Goal: Task Accomplishment & Management: Manage account settings

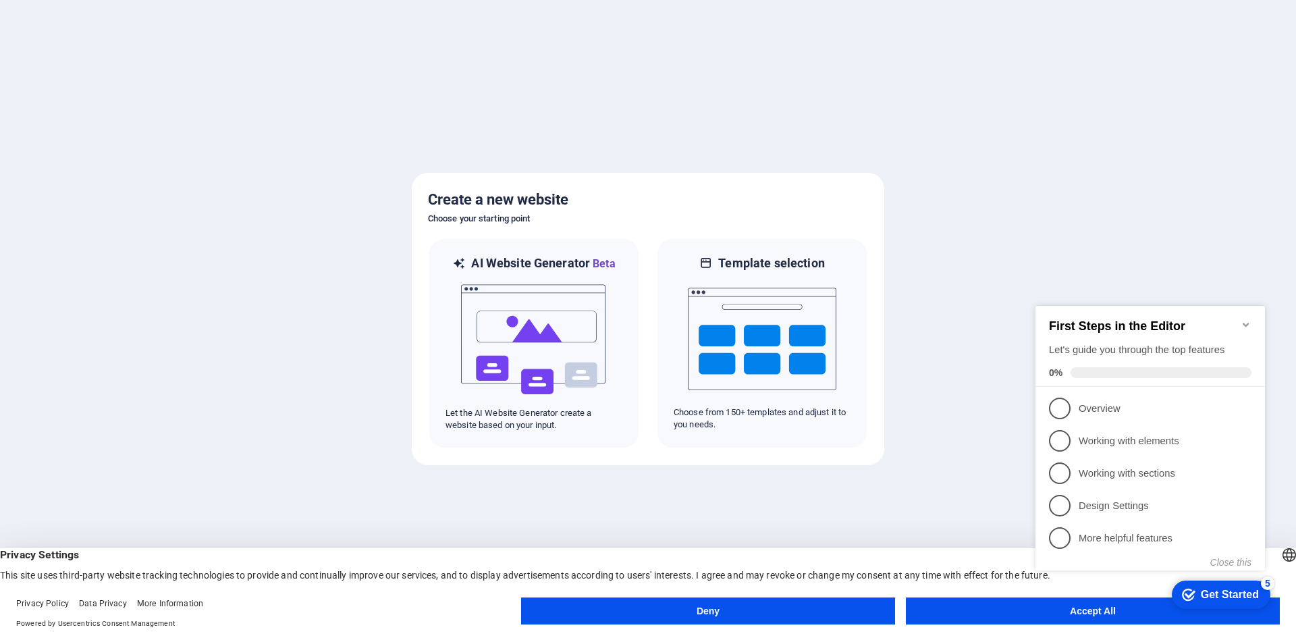
click div "checkmark Get Started 5 First Steps in the Editor Let's guide you through the t…"
click at [1093, 620] on button "Accept All" at bounding box center [1093, 610] width 374 height 27
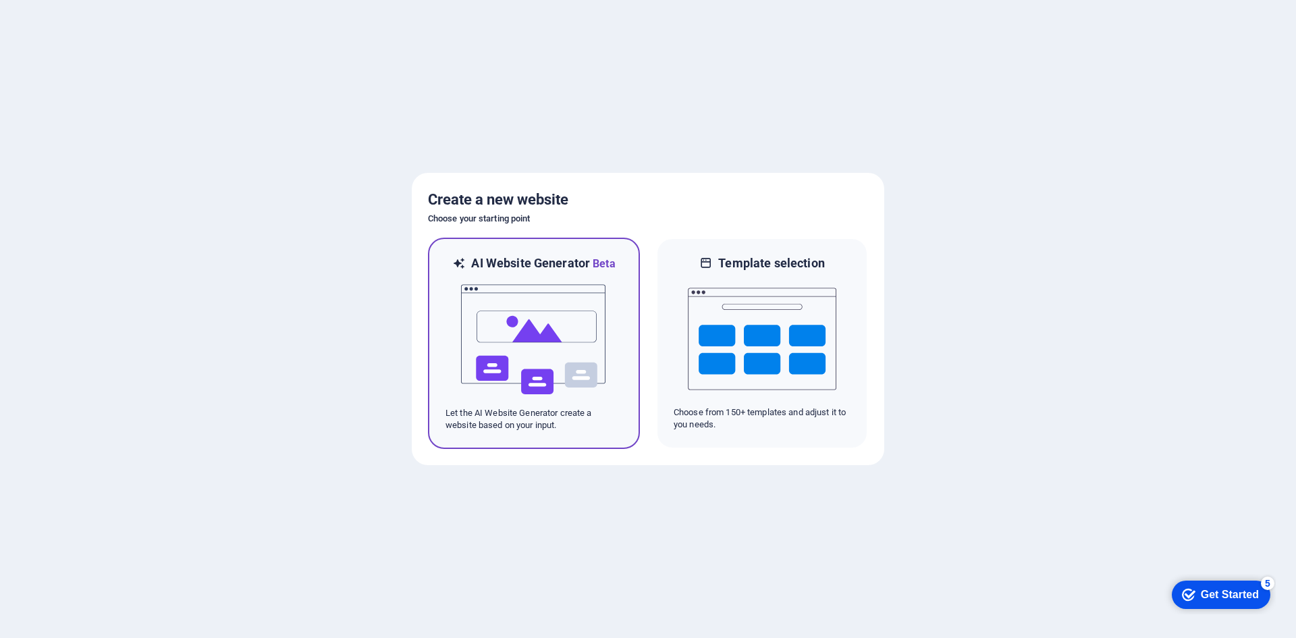
click at [516, 343] on img at bounding box center [534, 339] width 148 height 135
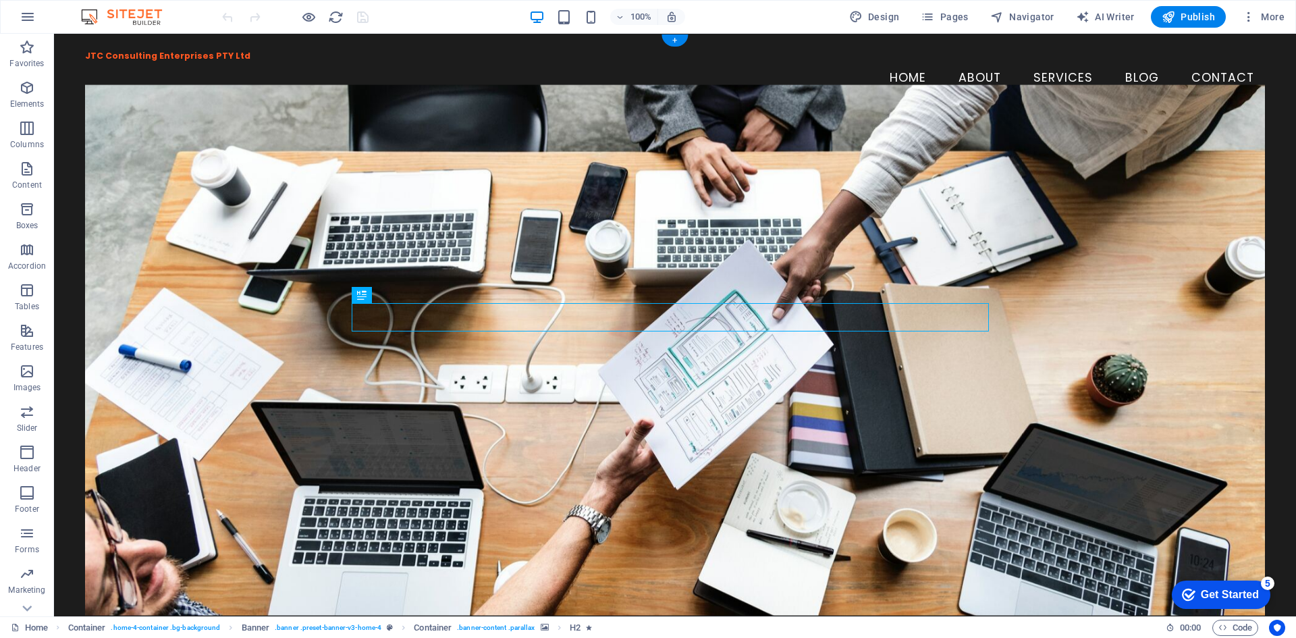
click at [126, 168] on figure at bounding box center [675, 349] width 1180 height 530
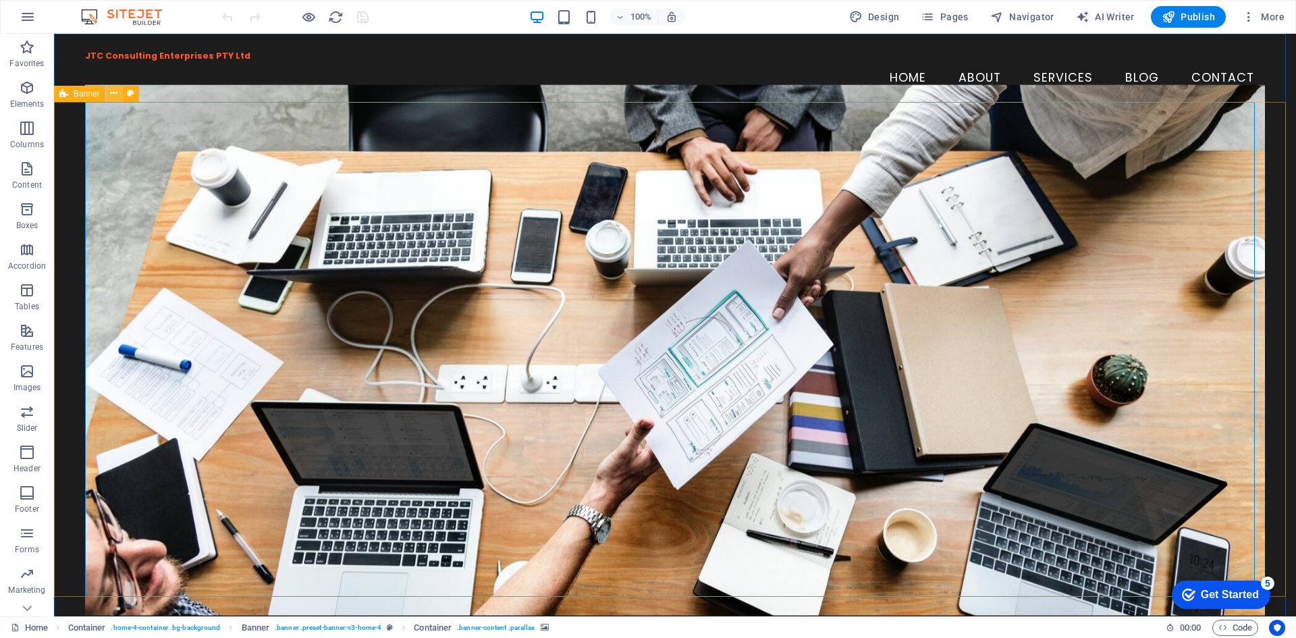
click at [114, 96] on icon at bounding box center [113, 93] width 7 height 14
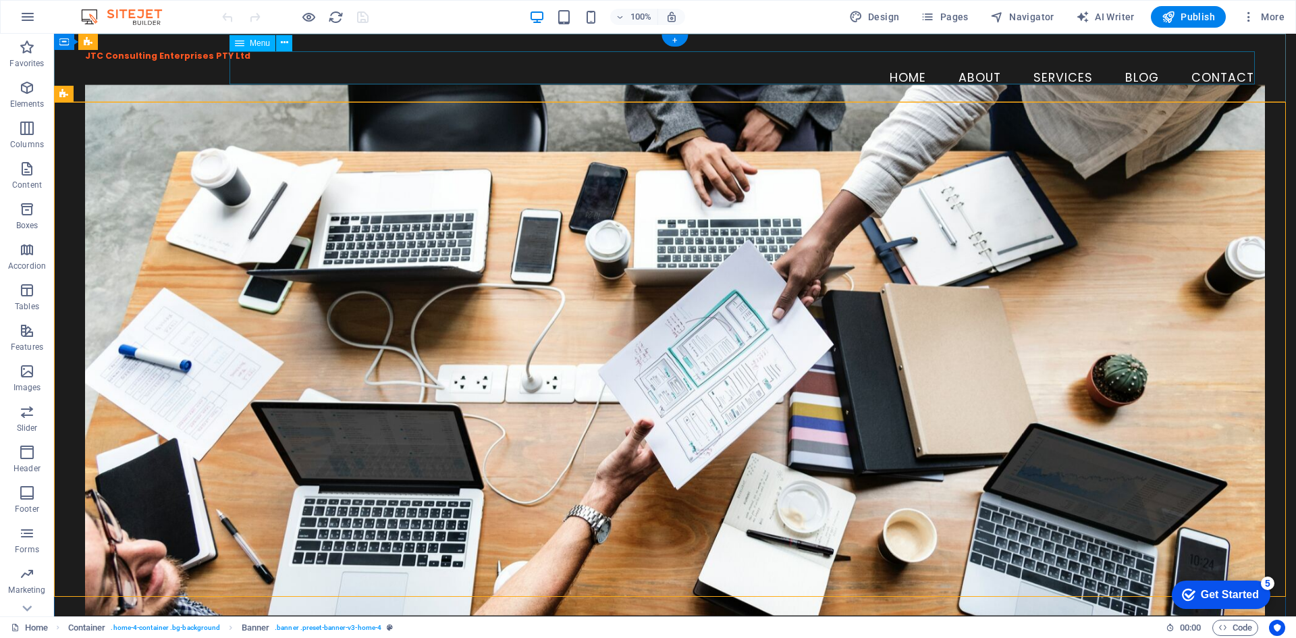
click at [1133, 65] on nav "Home About Services Blog Contact" at bounding box center [675, 78] width 1180 height 34
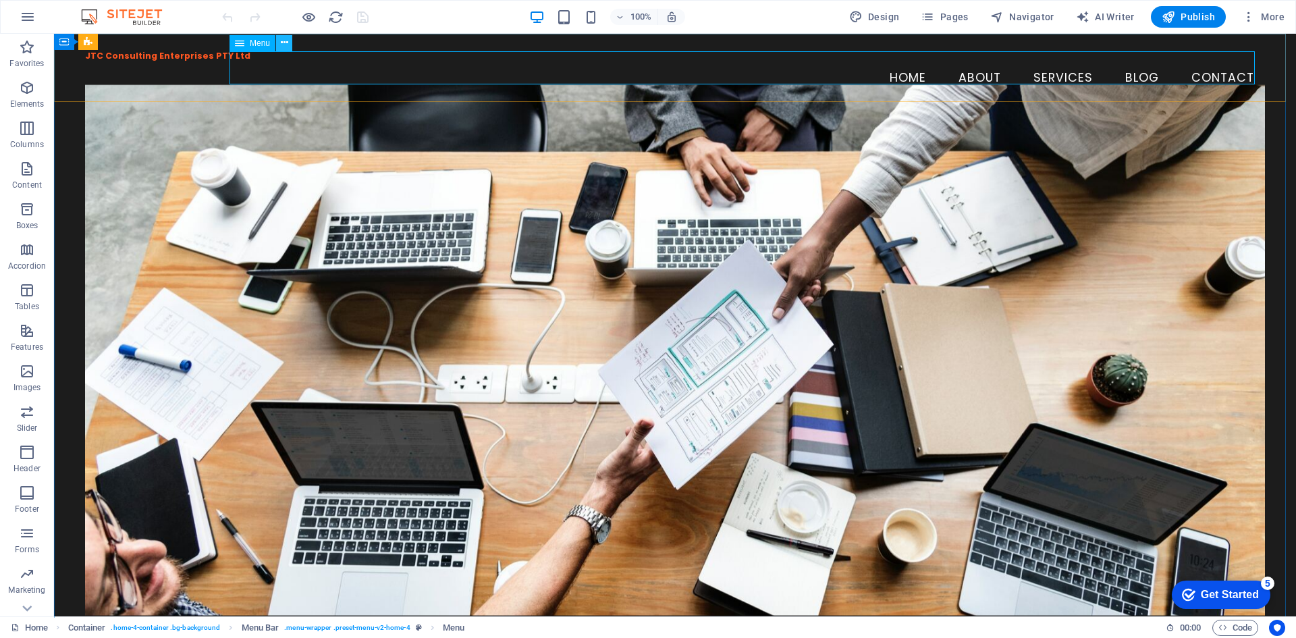
click at [286, 40] on icon at bounding box center [284, 43] width 7 height 14
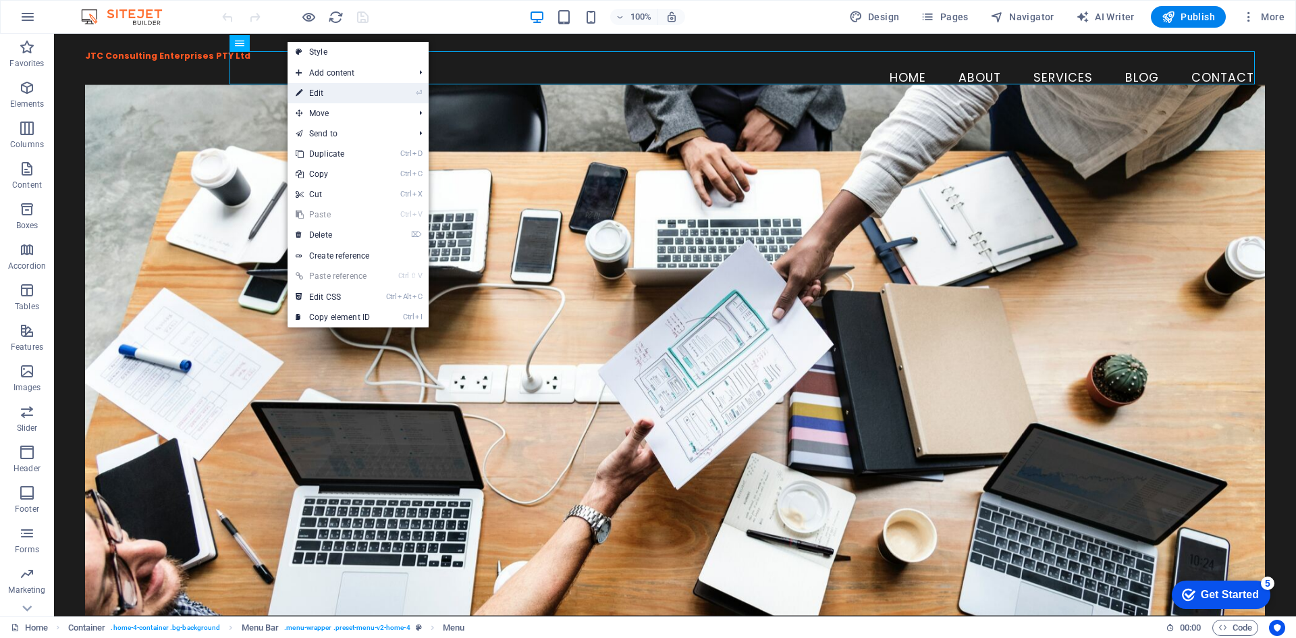
click at [325, 92] on link "⏎ Edit" at bounding box center [332, 93] width 90 height 20
select select
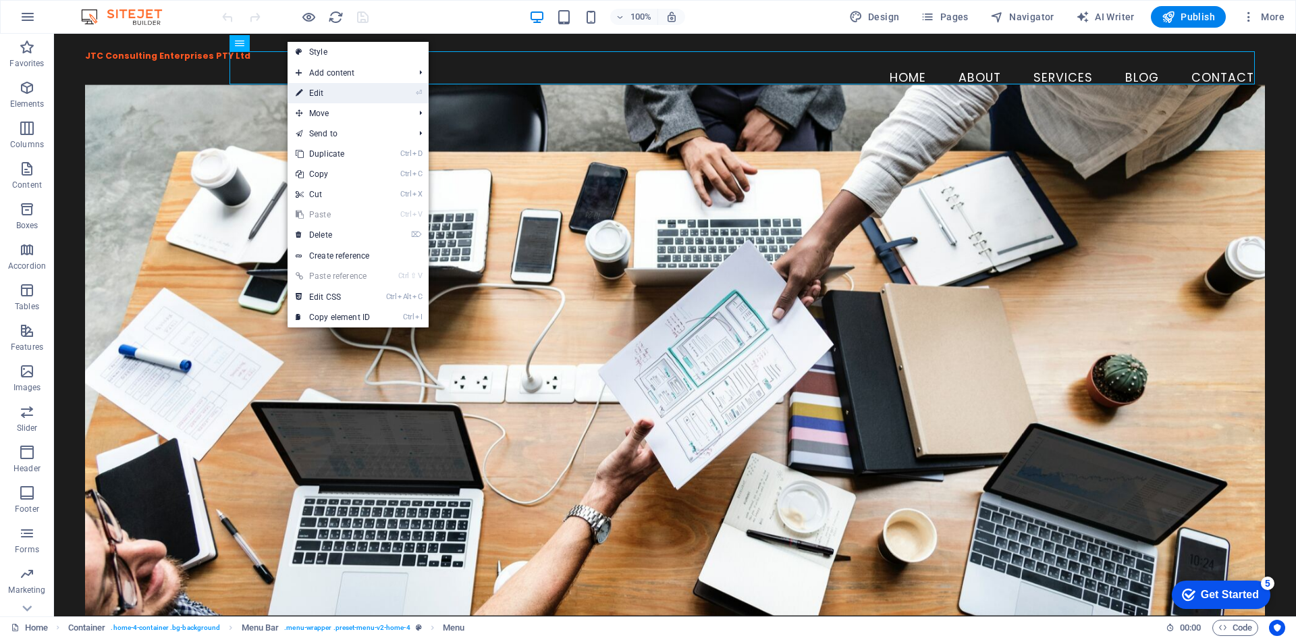
select select
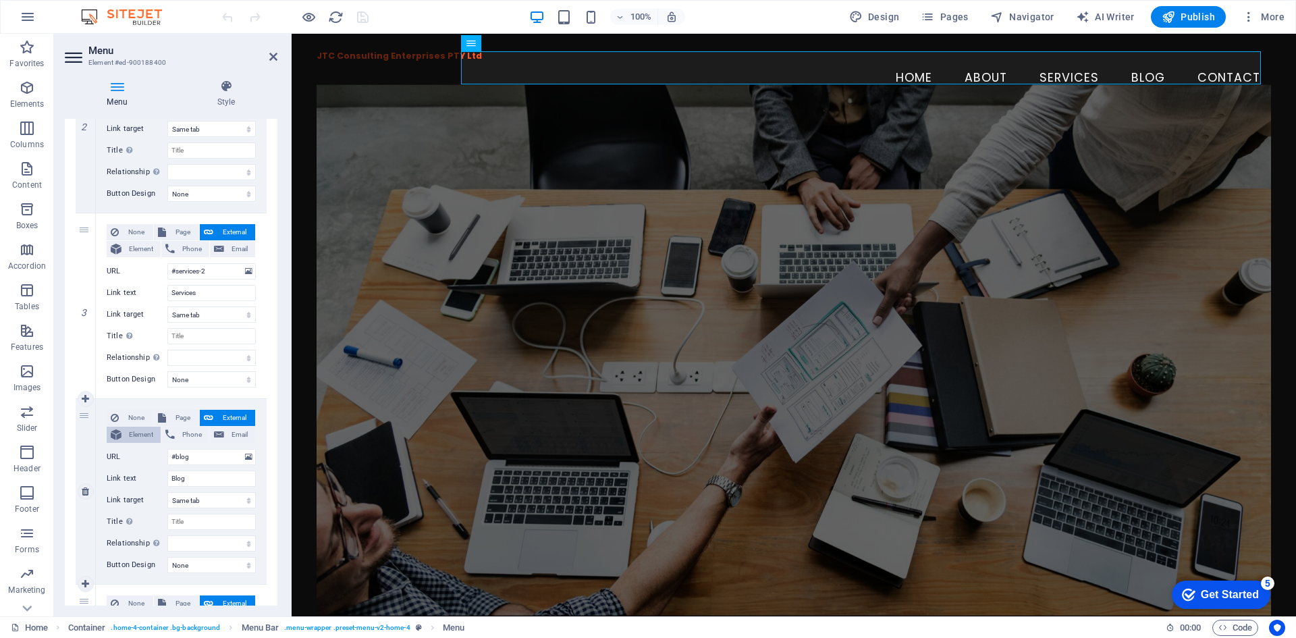
scroll to position [472, 0]
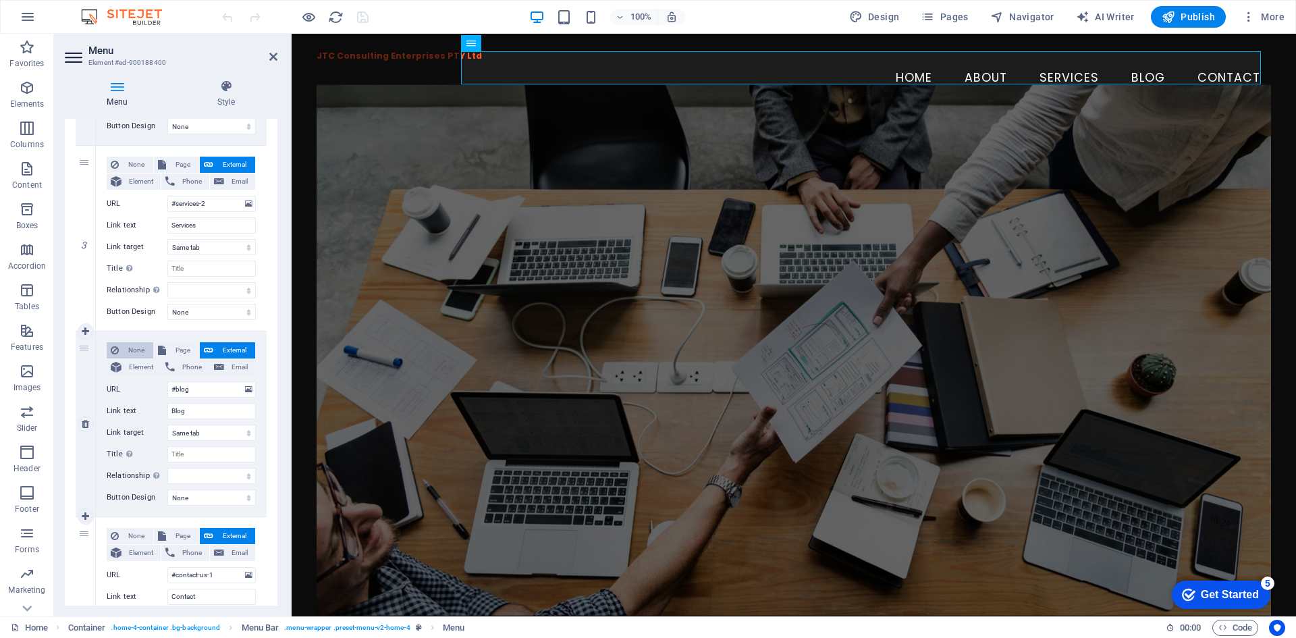
click at [126, 350] on span "None" at bounding box center [136, 350] width 26 height 16
select select
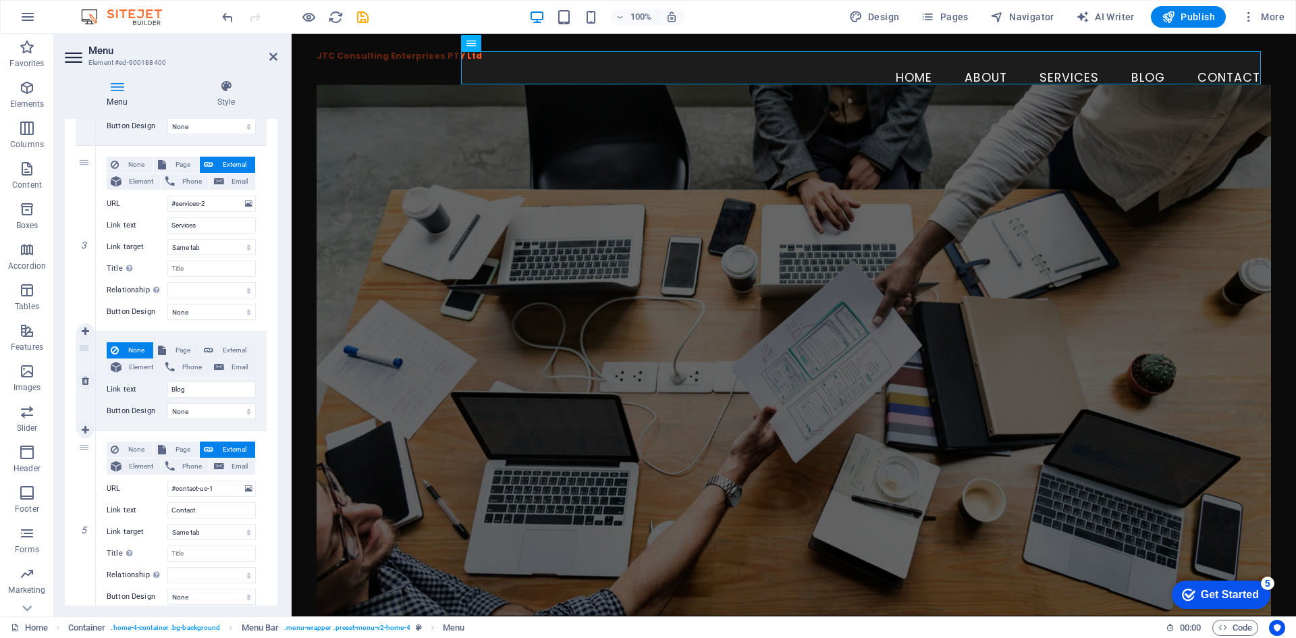
scroll to position [520, 0]
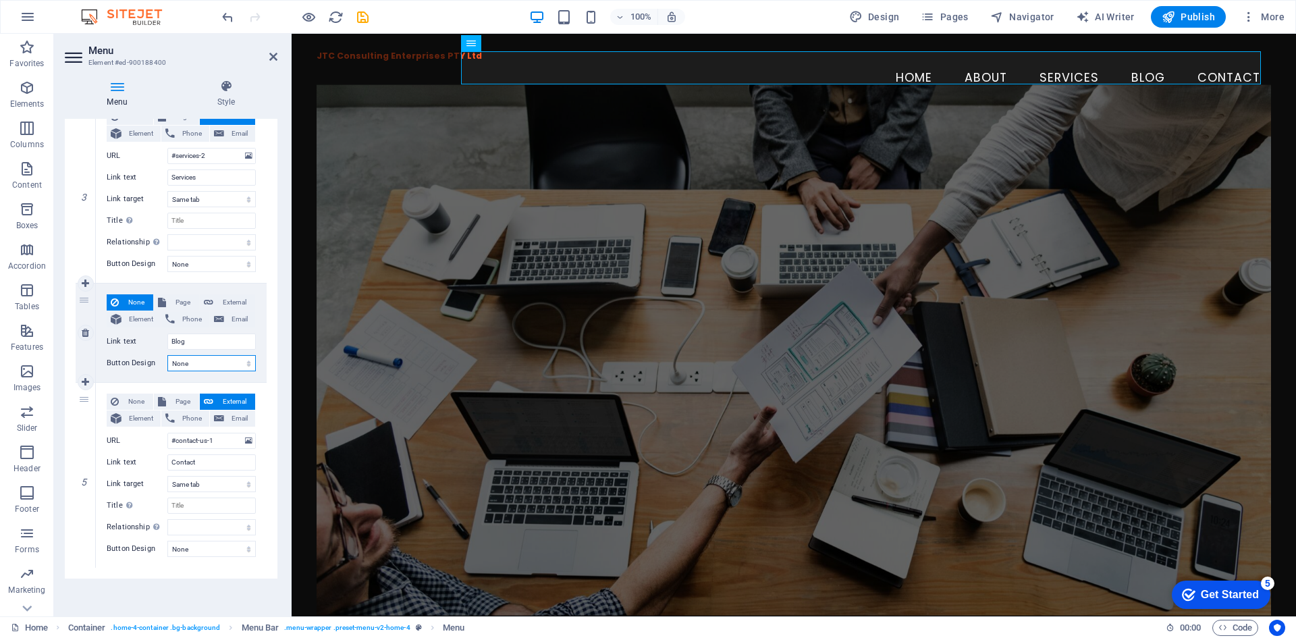
click at [194, 363] on select "None Default Primary Secondary" at bounding box center [211, 363] width 88 height 16
click at [142, 369] on label "Button Design" at bounding box center [137, 363] width 61 height 16
click at [167, 369] on select "None Default Primary Secondary" at bounding box center [211, 363] width 88 height 16
click at [85, 331] on icon at bounding box center [85, 332] width 7 height 9
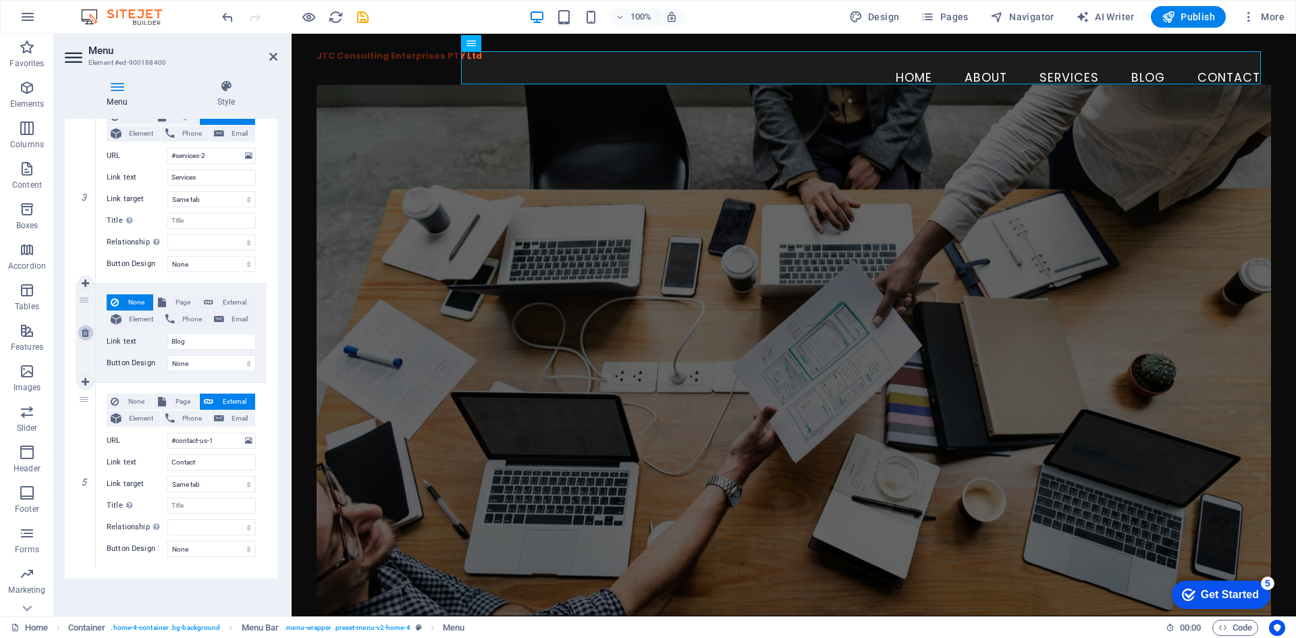
select select
type input "#contact-us-1"
type input "Contact"
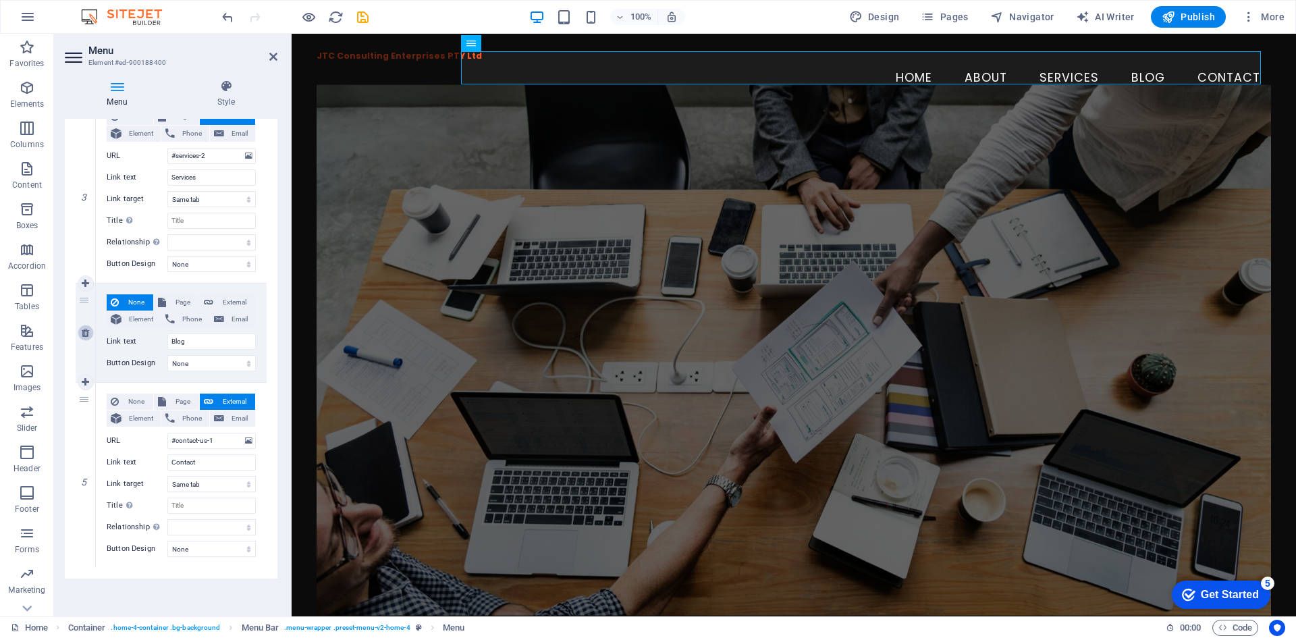
select select
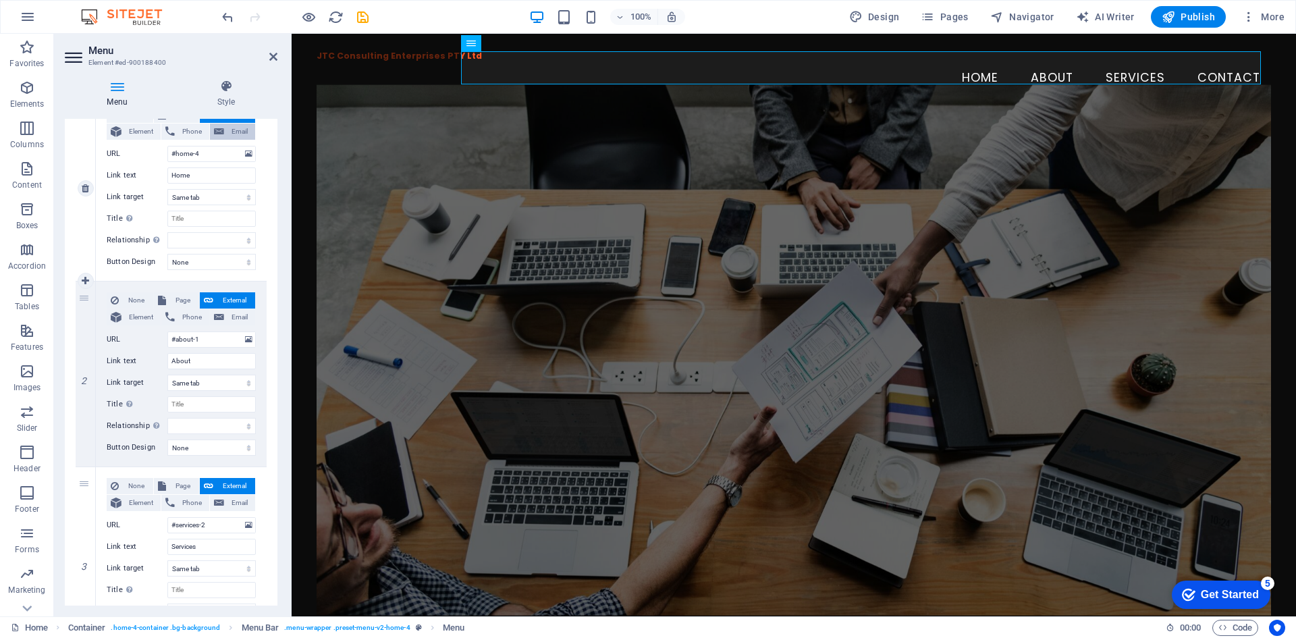
scroll to position [0, 0]
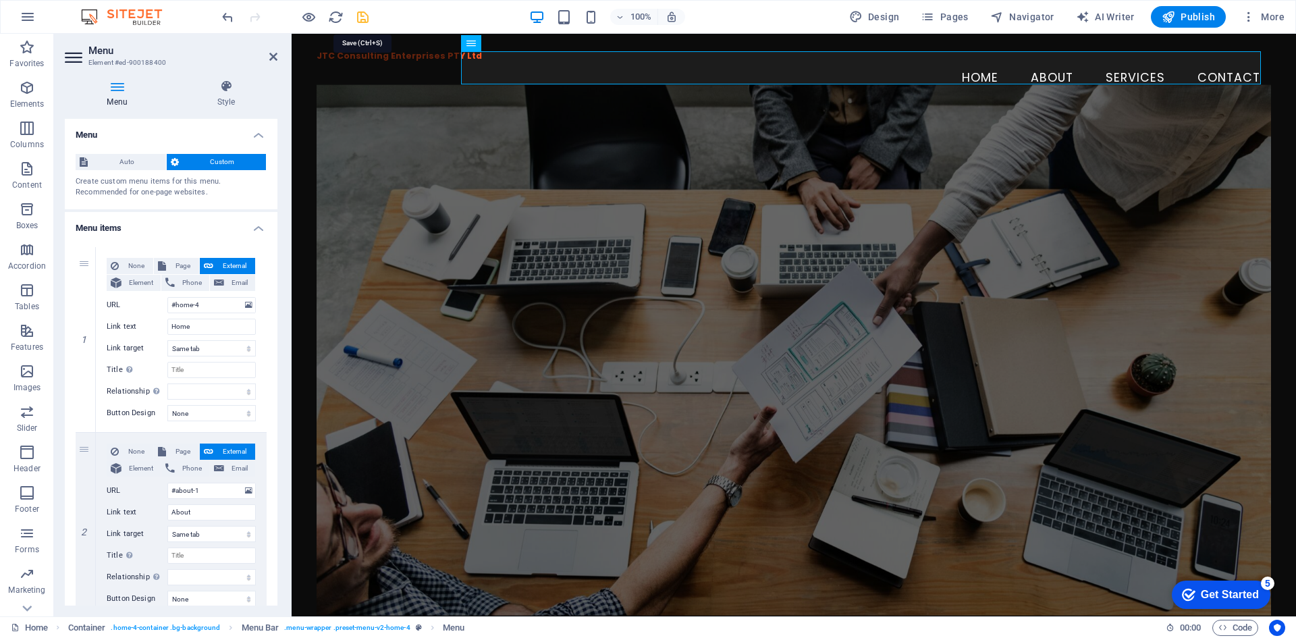
click at [362, 18] on icon "save" at bounding box center [363, 17] width 16 height 16
click at [362, 18] on div at bounding box center [294, 17] width 151 height 22
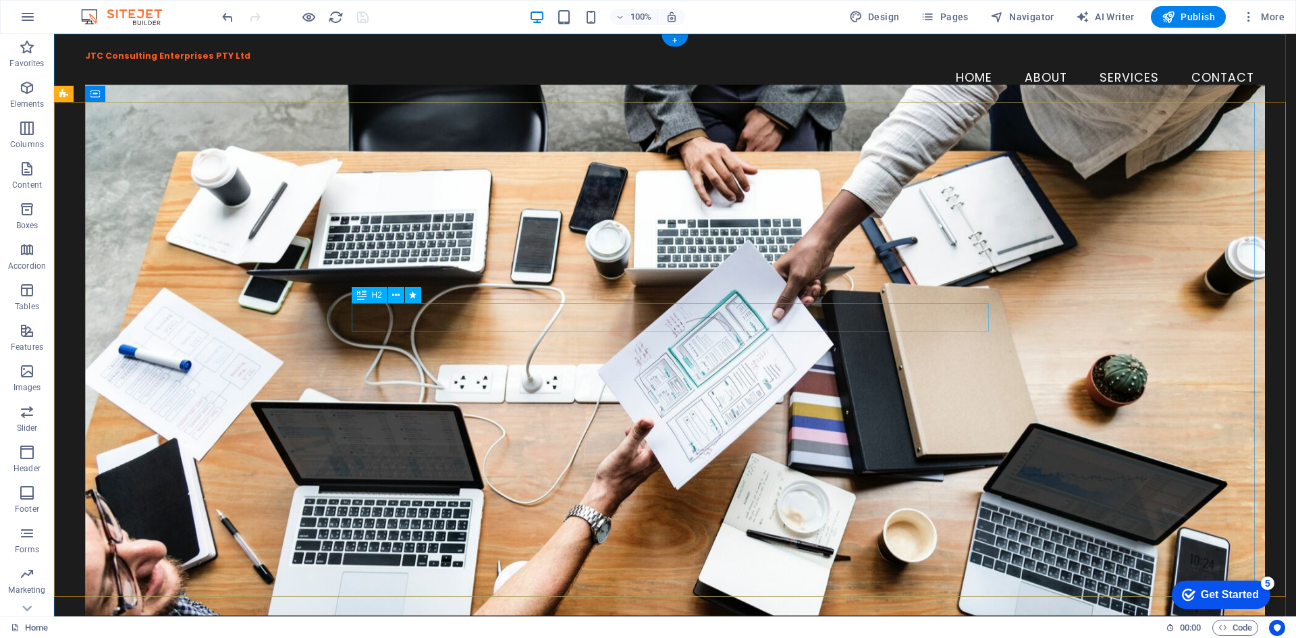
click at [394, 296] on icon at bounding box center [395, 295] width 7 height 14
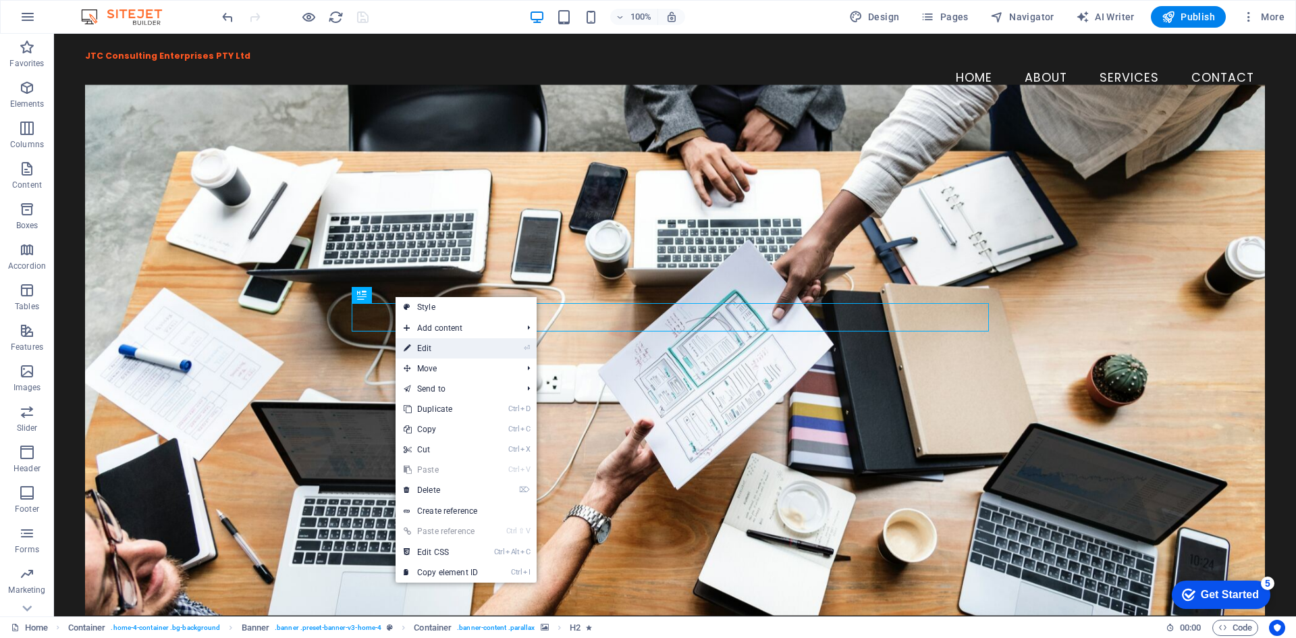
click at [442, 350] on link "⏎ Edit" at bounding box center [440, 348] width 90 height 20
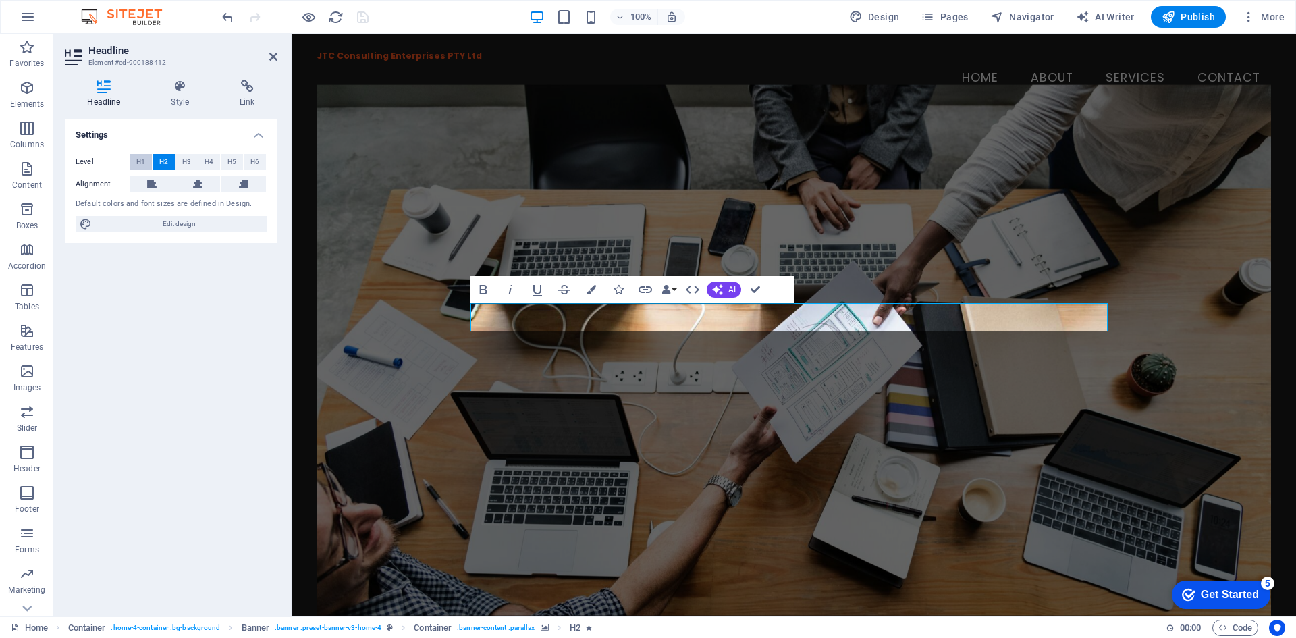
click at [140, 159] on span "H1" at bounding box center [140, 162] width 9 height 16
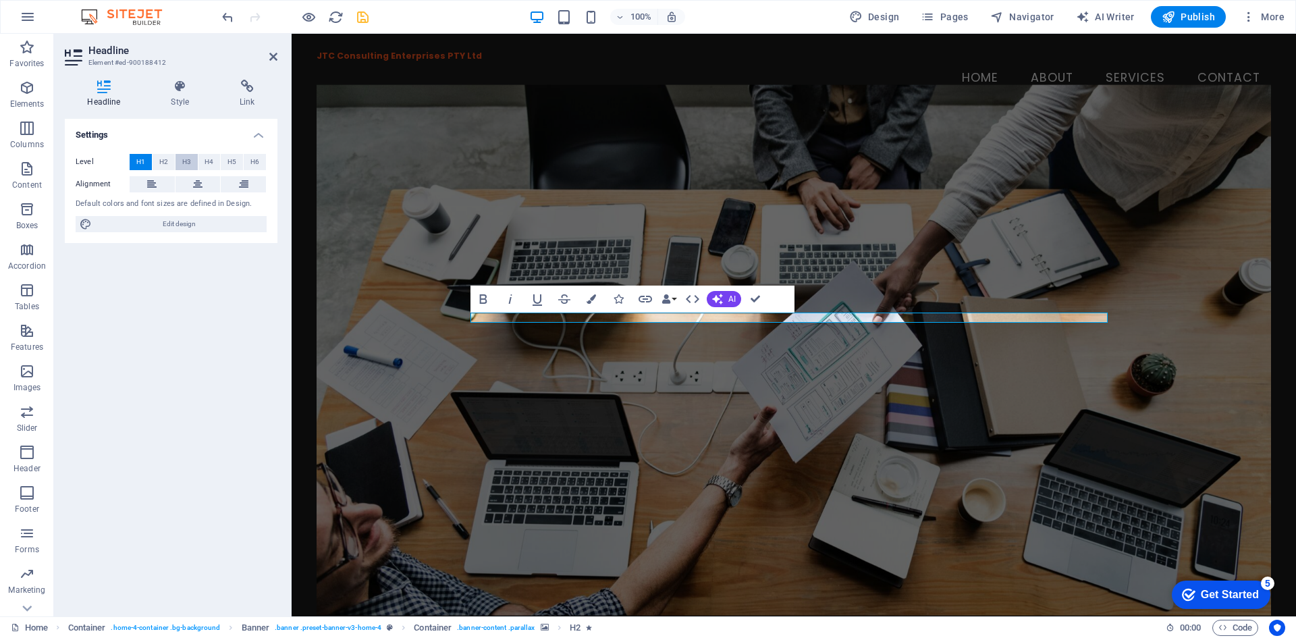
click at [183, 160] on span "H3" at bounding box center [186, 162] width 9 height 16
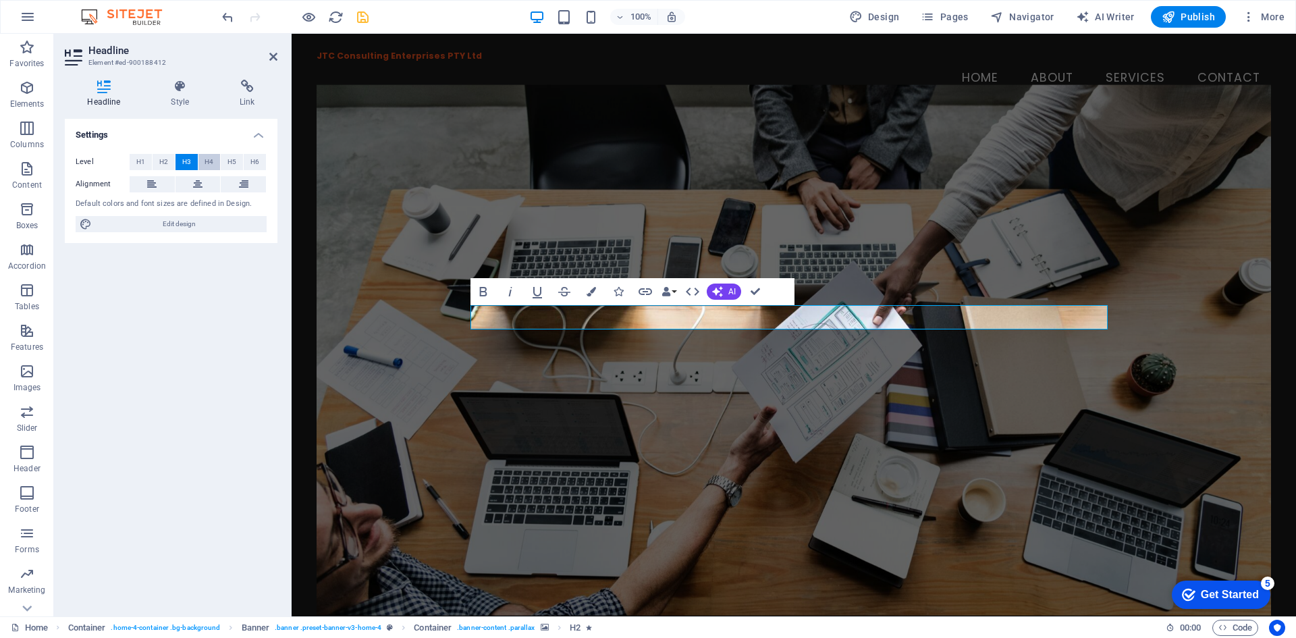
click at [209, 160] on span "H4" at bounding box center [208, 162] width 9 height 16
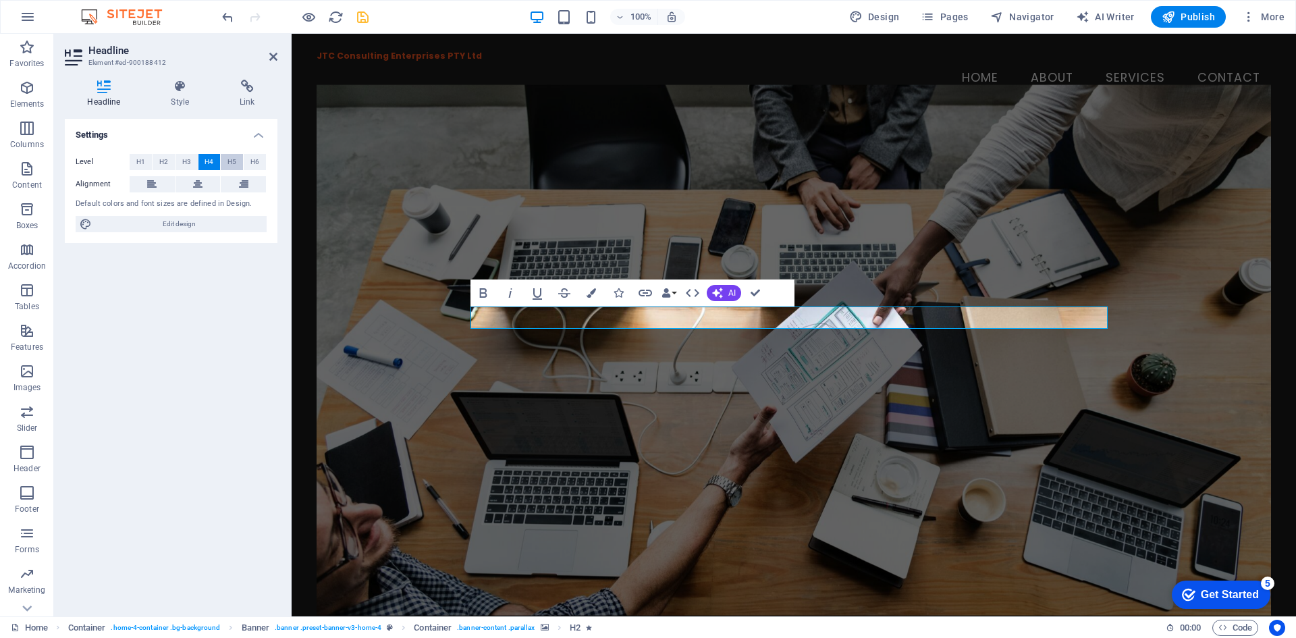
click at [239, 163] on button "H5" at bounding box center [232, 162] width 22 height 16
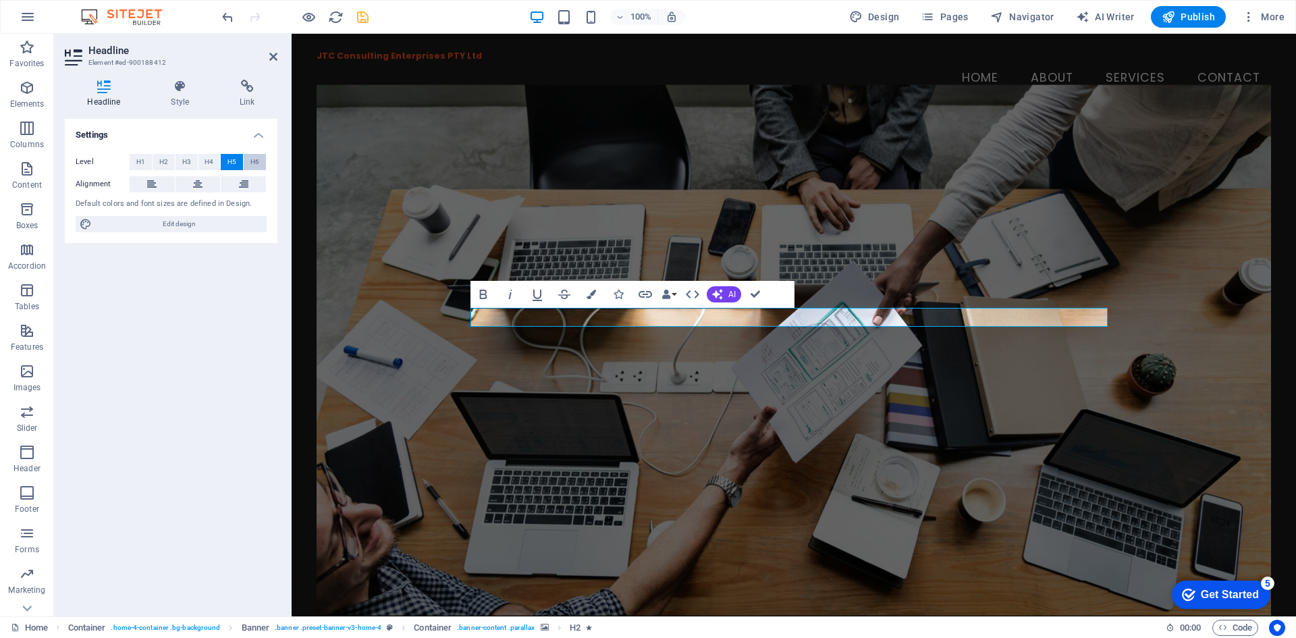
click at [254, 163] on span "H6" at bounding box center [254, 162] width 9 height 16
click at [187, 161] on span "H3" at bounding box center [186, 162] width 9 height 16
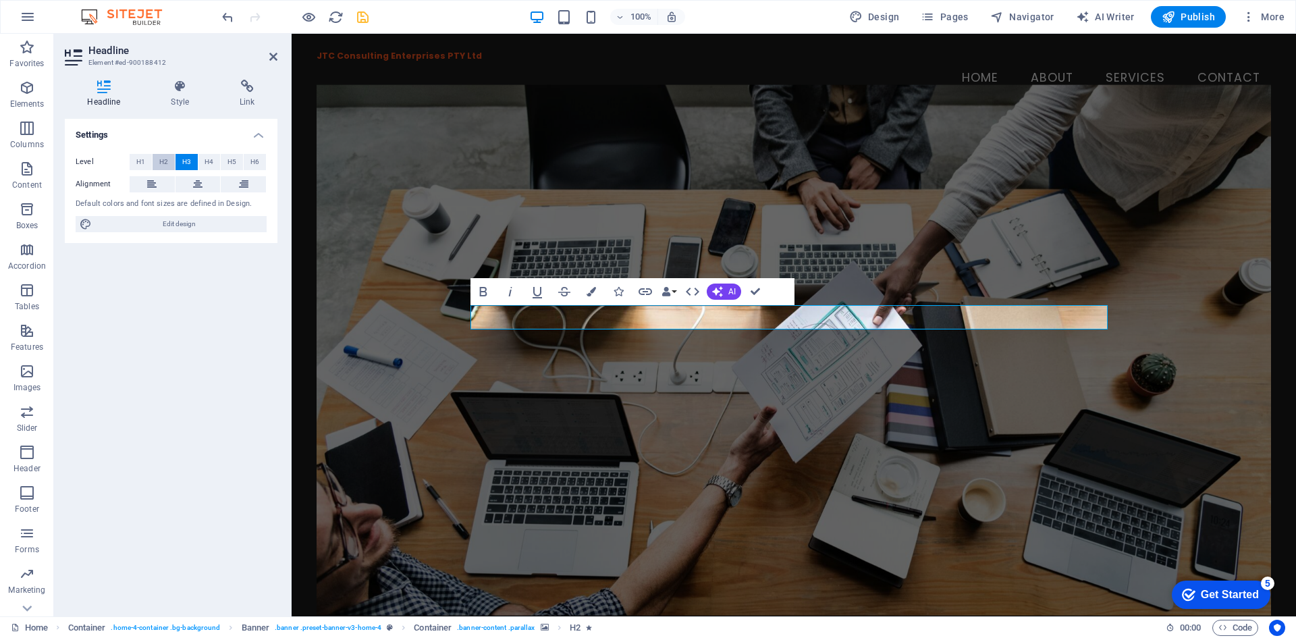
click at [157, 160] on button "H2" at bounding box center [164, 162] width 22 height 16
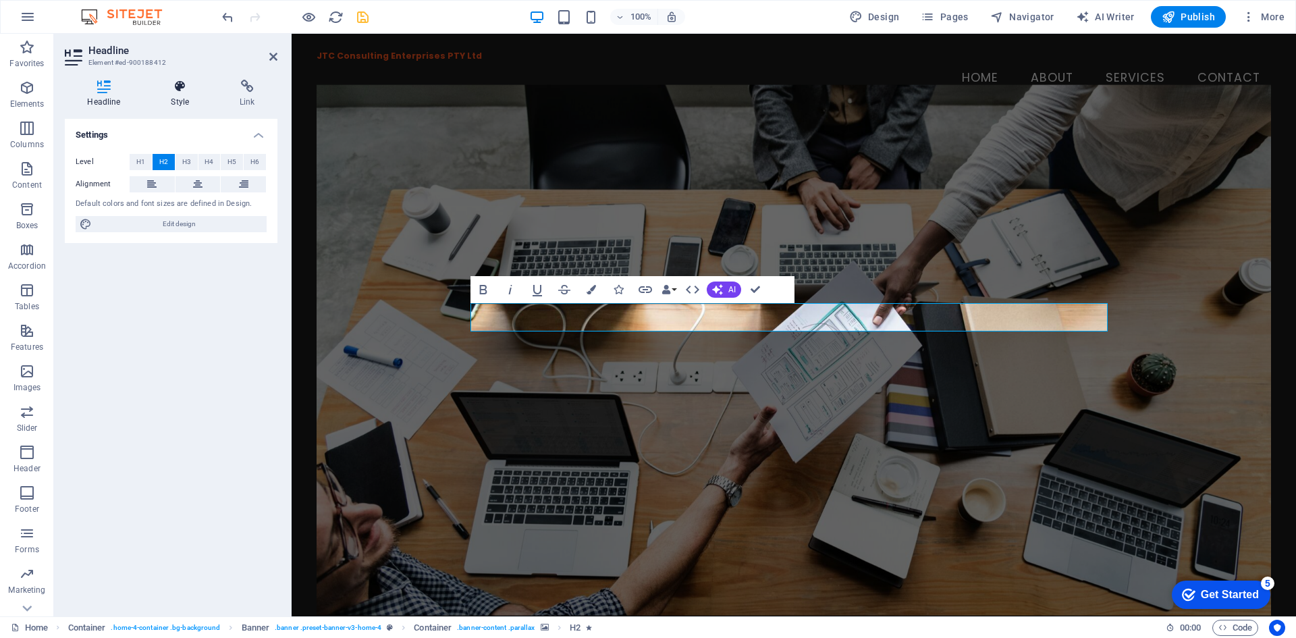
click at [192, 88] on icon at bounding box center [179, 86] width 63 height 13
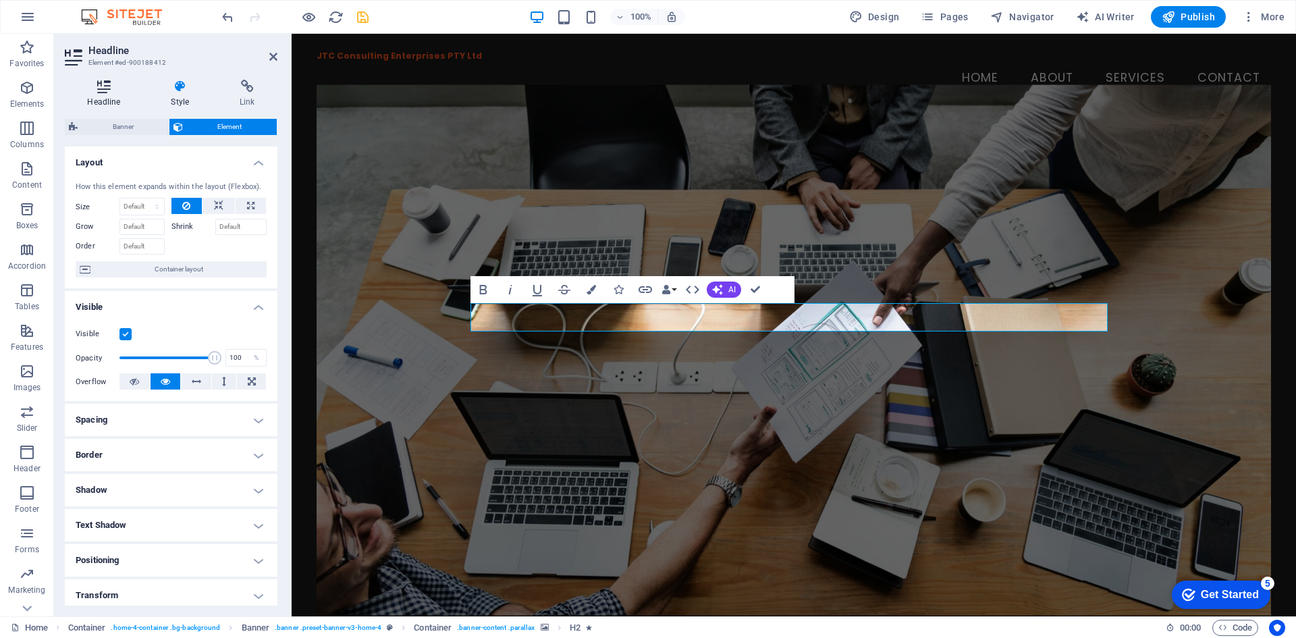
click at [113, 91] on icon at bounding box center [104, 86] width 78 height 13
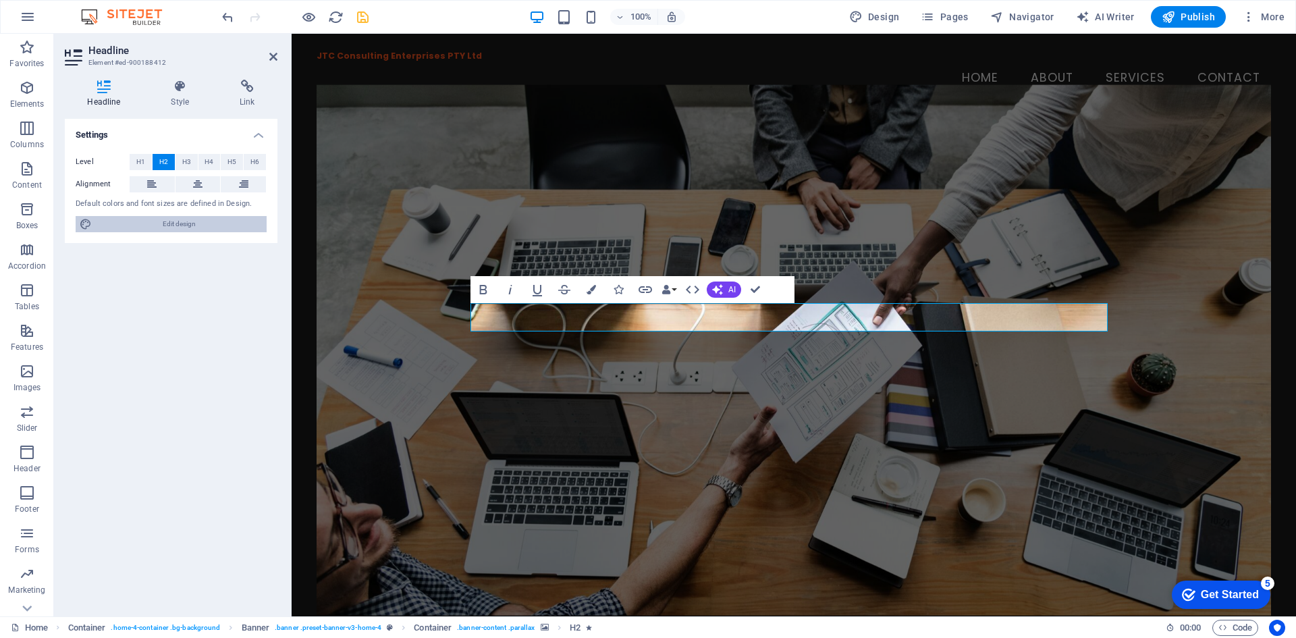
click at [199, 225] on span "Edit design" at bounding box center [179, 224] width 167 height 16
select select "px"
select select "200"
select select "px"
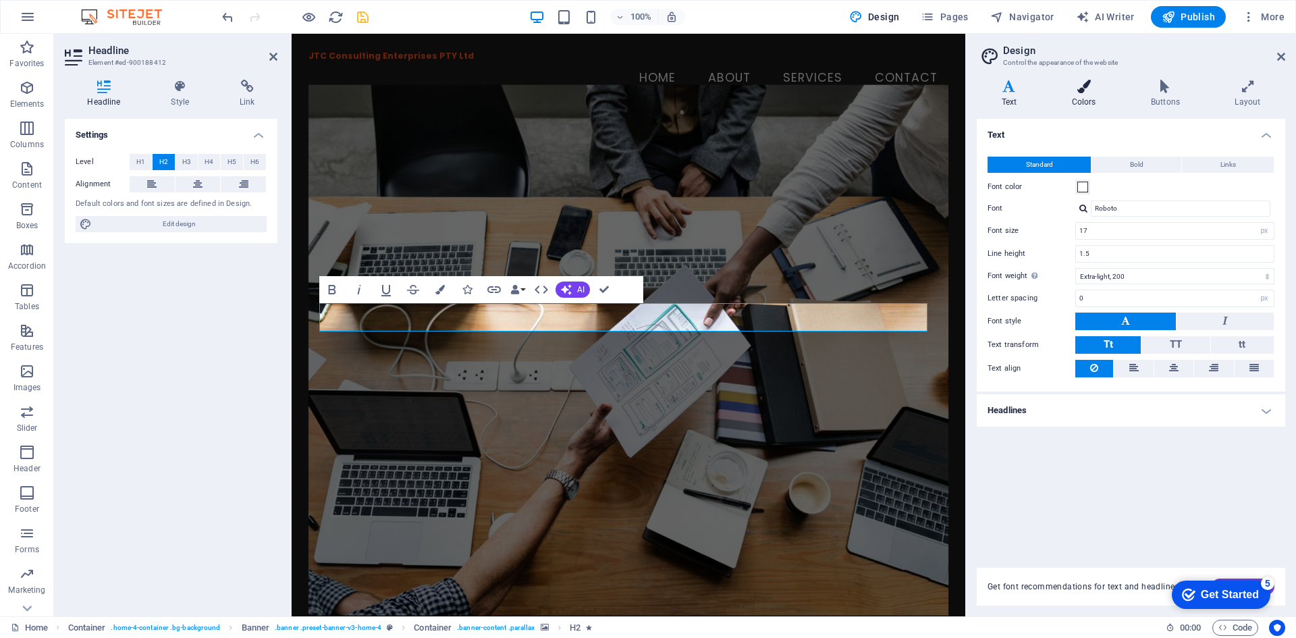
click at [1078, 88] on icon at bounding box center [1084, 86] width 74 height 13
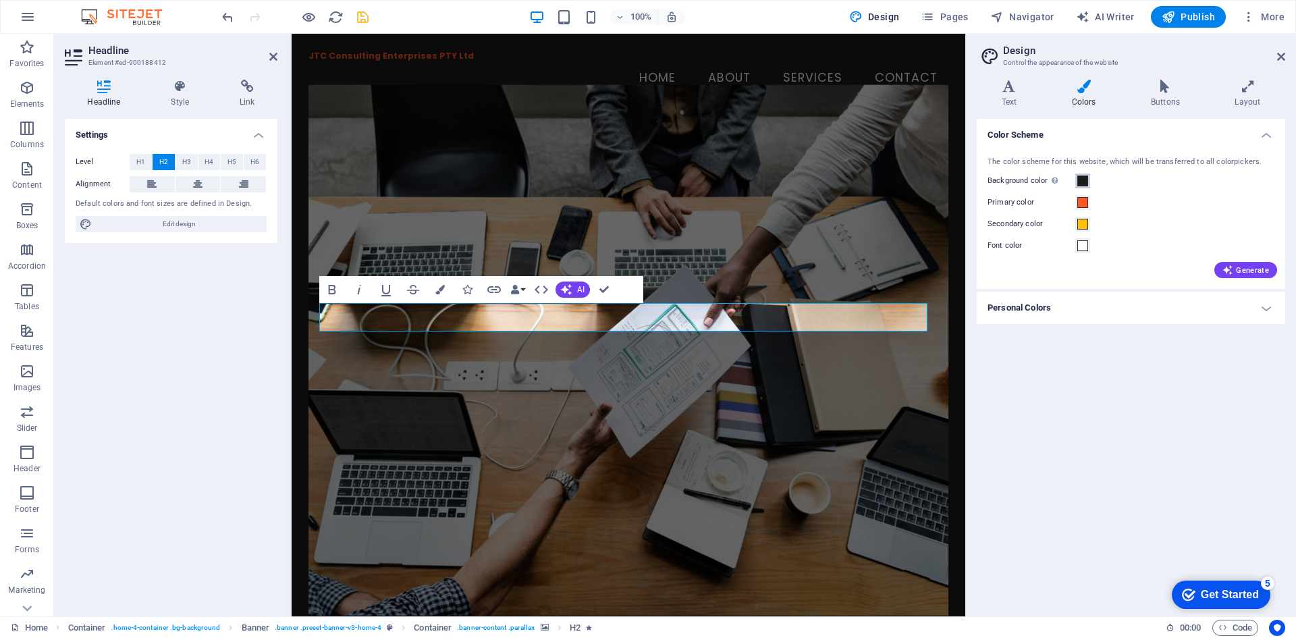
click at [1079, 179] on span at bounding box center [1082, 180] width 11 height 11
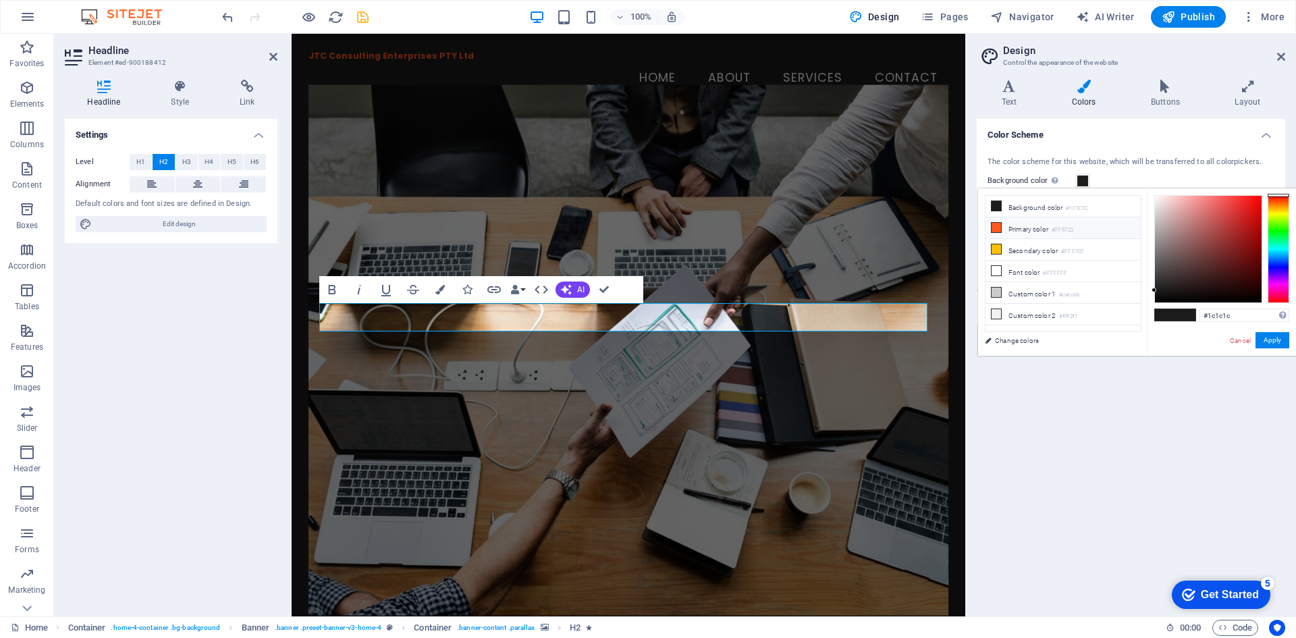
click at [996, 226] on icon at bounding box center [995, 227] width 9 height 9
click at [995, 205] on icon at bounding box center [995, 205] width 9 height 9
click at [1159, 300] on div at bounding box center [1208, 249] width 107 height 107
type input "#000000"
drag, startPoint x: 1159, startPoint y: 299, endPoint x: 1133, endPoint y: 316, distance: 31.1
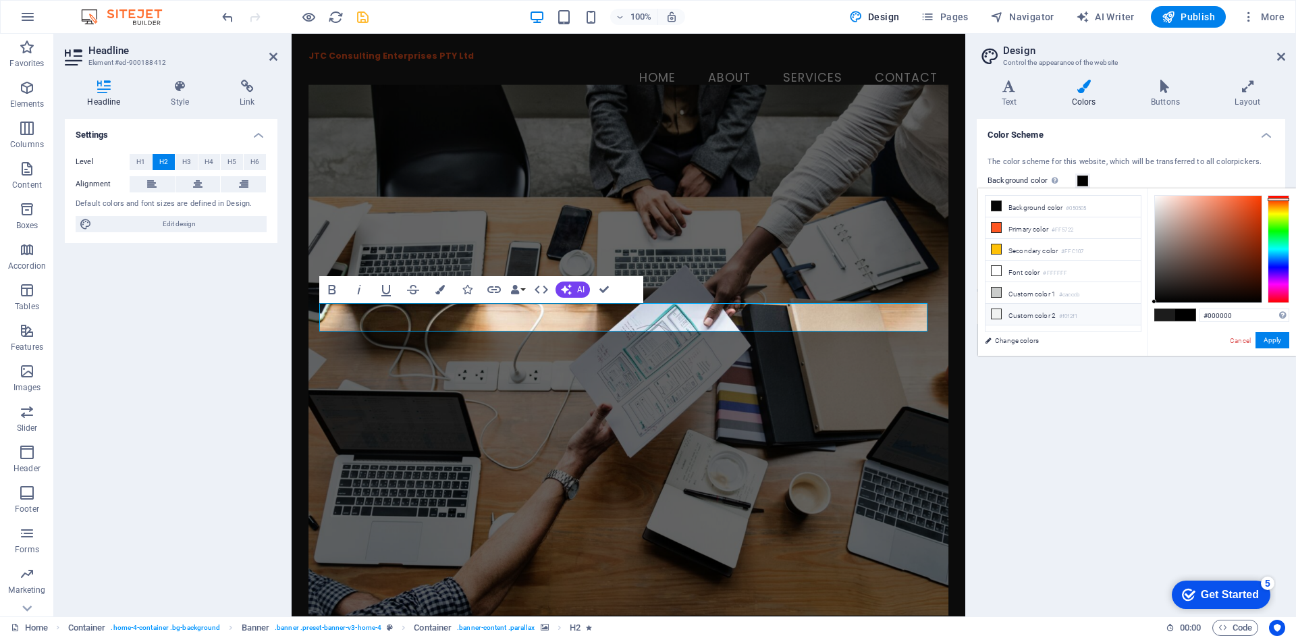
click at [1133, 316] on div "less Background color #050505 Primary color #FF5722 Secondary color #FFC107 Fon…" at bounding box center [1137, 271] width 318 height 167
click at [1271, 339] on button "Apply" at bounding box center [1272, 340] width 34 height 16
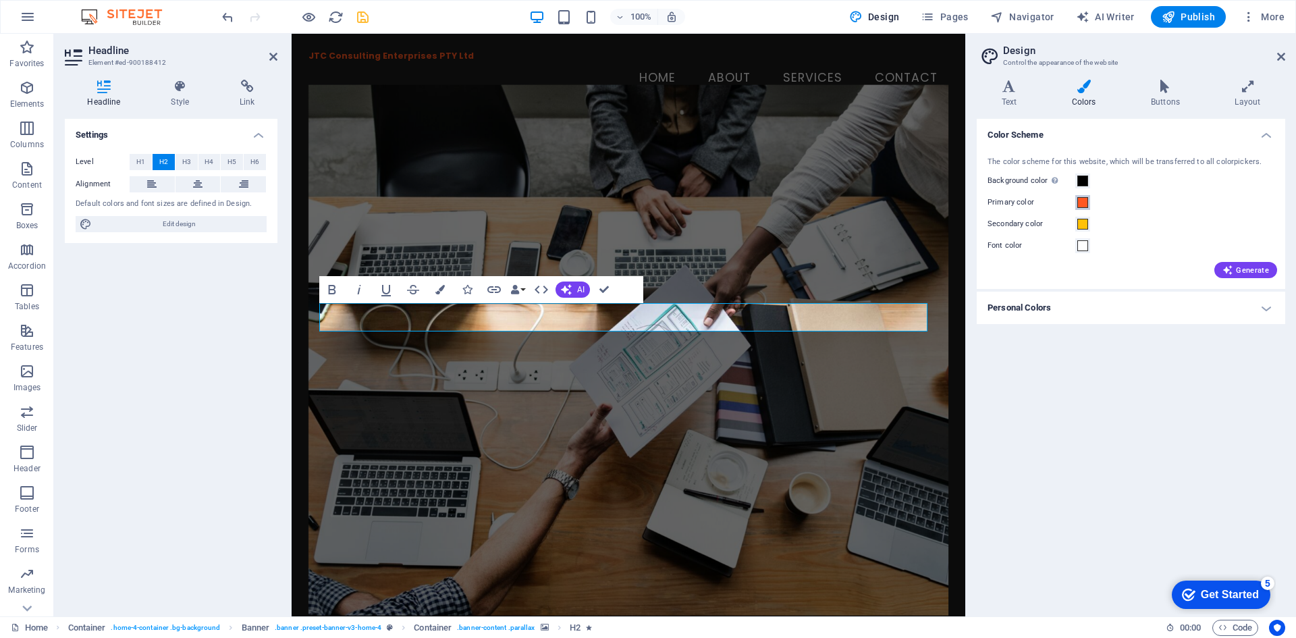
click at [1084, 203] on span at bounding box center [1082, 202] width 11 height 11
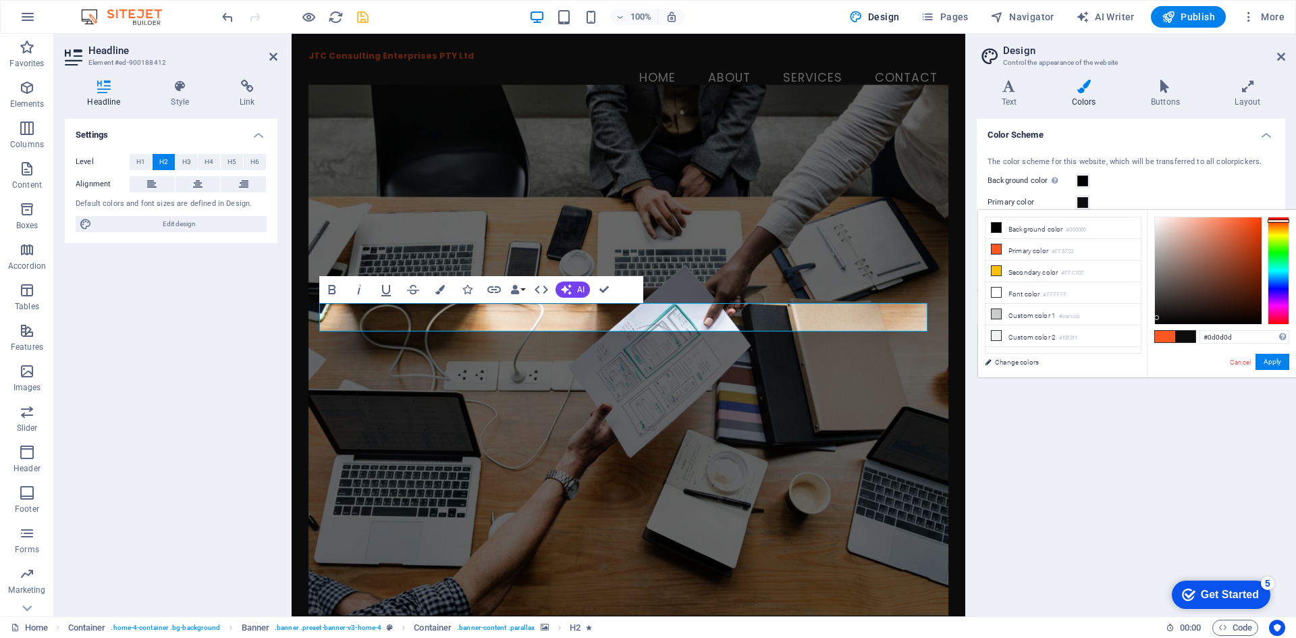
click at [1157, 318] on div at bounding box center [1208, 270] width 107 height 107
type input "#000000"
drag, startPoint x: 1156, startPoint y: 316, endPoint x: 1154, endPoint y: 327, distance: 11.0
click at [1154, 327] on div "#000000 Supported formats #0852ed rgb(8, 82, 237) rgba(8, 82, 237, 90%) hsv(221…" at bounding box center [1220, 391] width 149 height 363
click at [1269, 361] on button "Apply" at bounding box center [1272, 362] width 34 height 16
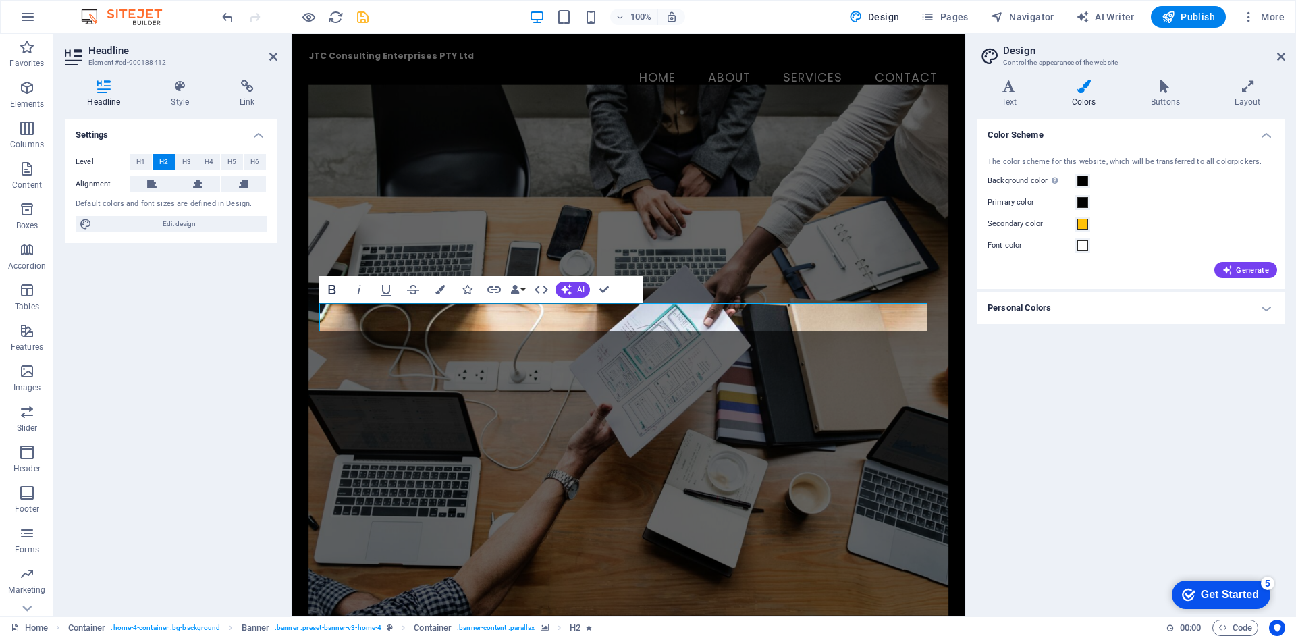
click at [331, 287] on icon "button" at bounding box center [332, 289] width 16 height 16
click at [441, 290] on icon "button" at bounding box center [439, 289] width 9 height 9
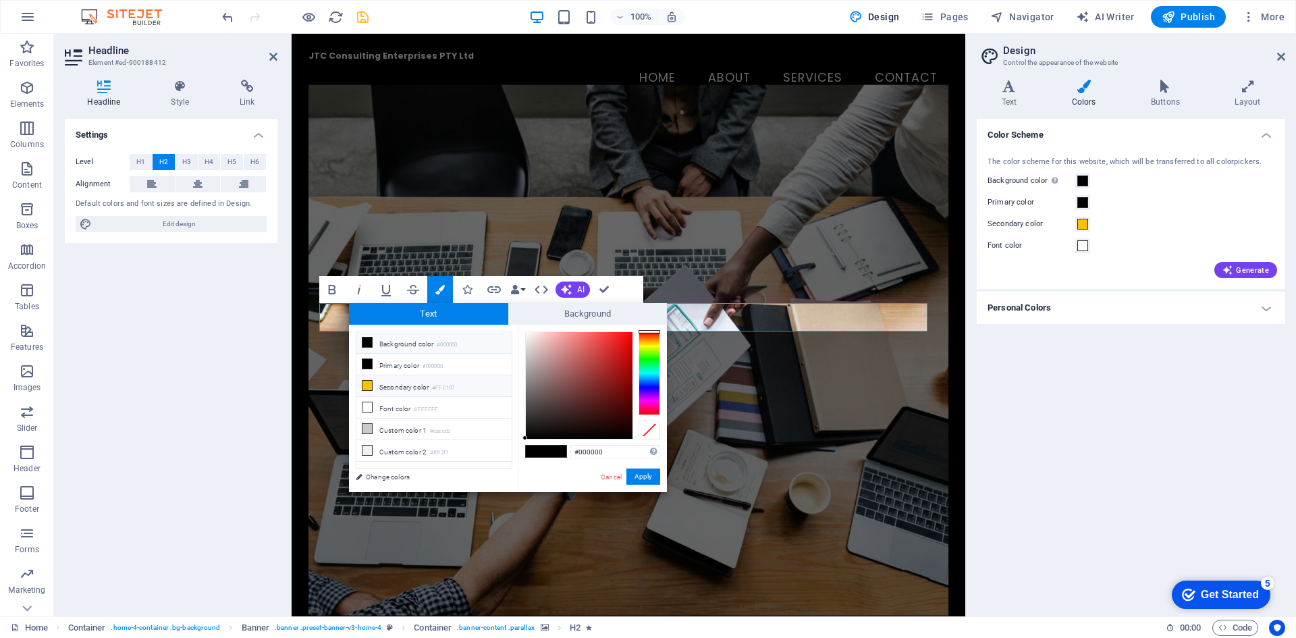
click at [368, 385] on icon at bounding box center [366, 385] width 9 height 9
click at [538, 452] on span at bounding box center [536, 450] width 20 height 11
type input "#000000"
click at [642, 479] on button "Apply" at bounding box center [643, 476] width 34 height 16
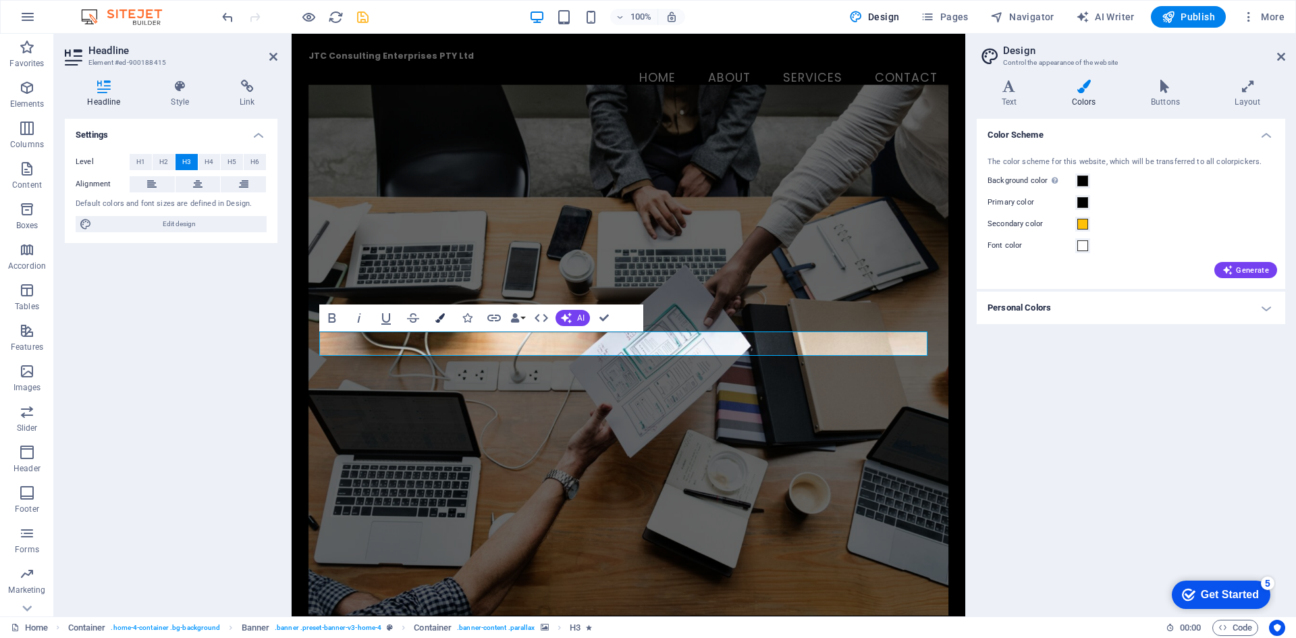
click at [441, 316] on icon "button" at bounding box center [439, 317] width 9 height 9
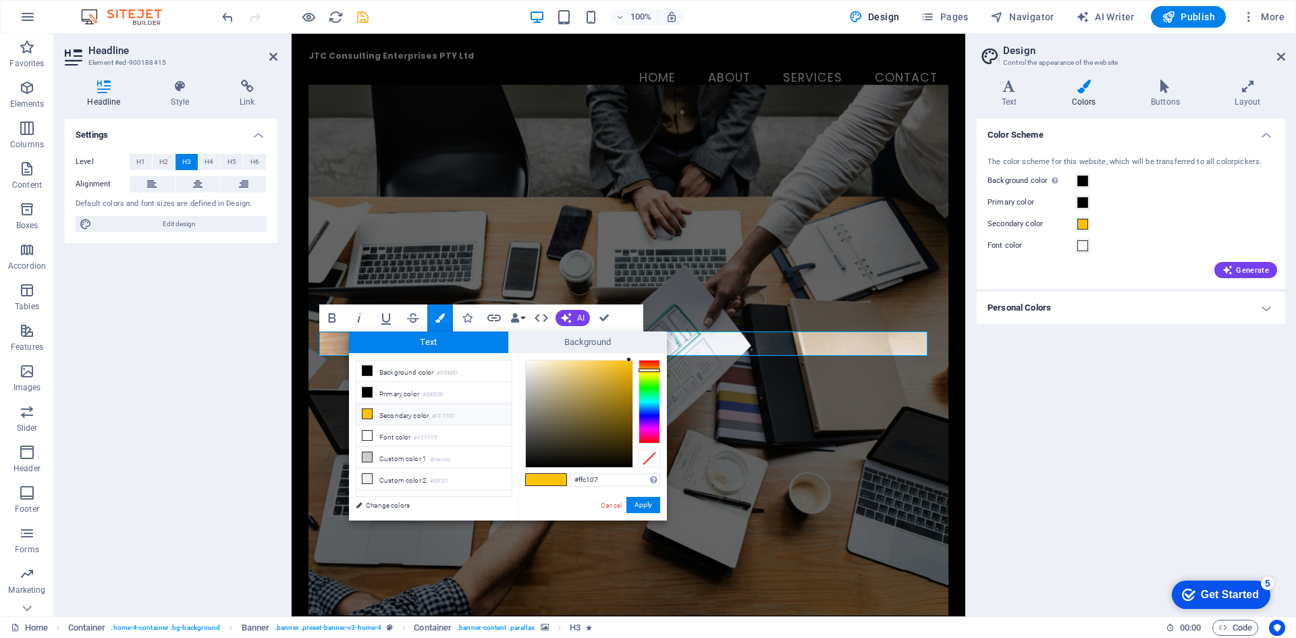
click at [367, 415] on icon at bounding box center [366, 413] width 9 height 9
click at [651, 440] on div at bounding box center [649, 402] width 22 height 84
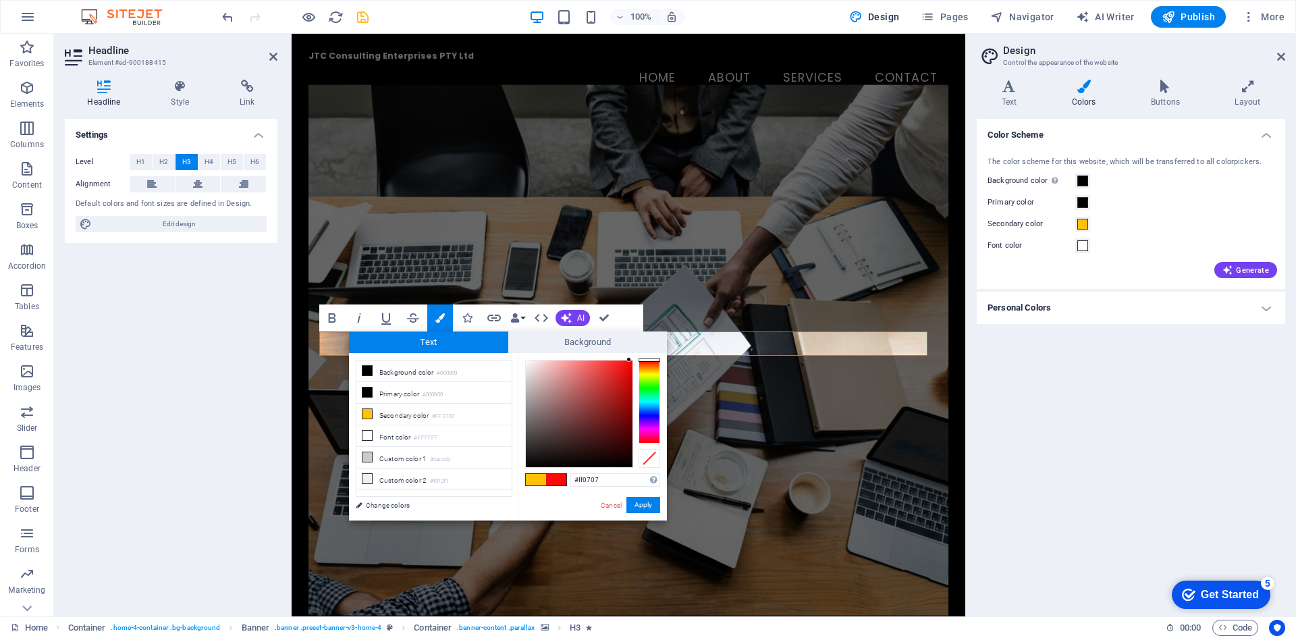
drag, startPoint x: 649, startPoint y: 439, endPoint x: 651, endPoint y: 357, distance: 82.3
click at [651, 357] on div "#ff0707 Supported formats #0852ed rgb(8, 82, 237) rgba(8, 82, 237, 90%) hsv(221…" at bounding box center [592, 534] width 149 height 363
type input "#ff0707"
click at [555, 479] on span at bounding box center [556, 479] width 20 height 11
click at [646, 503] on button "Apply" at bounding box center [643, 505] width 34 height 16
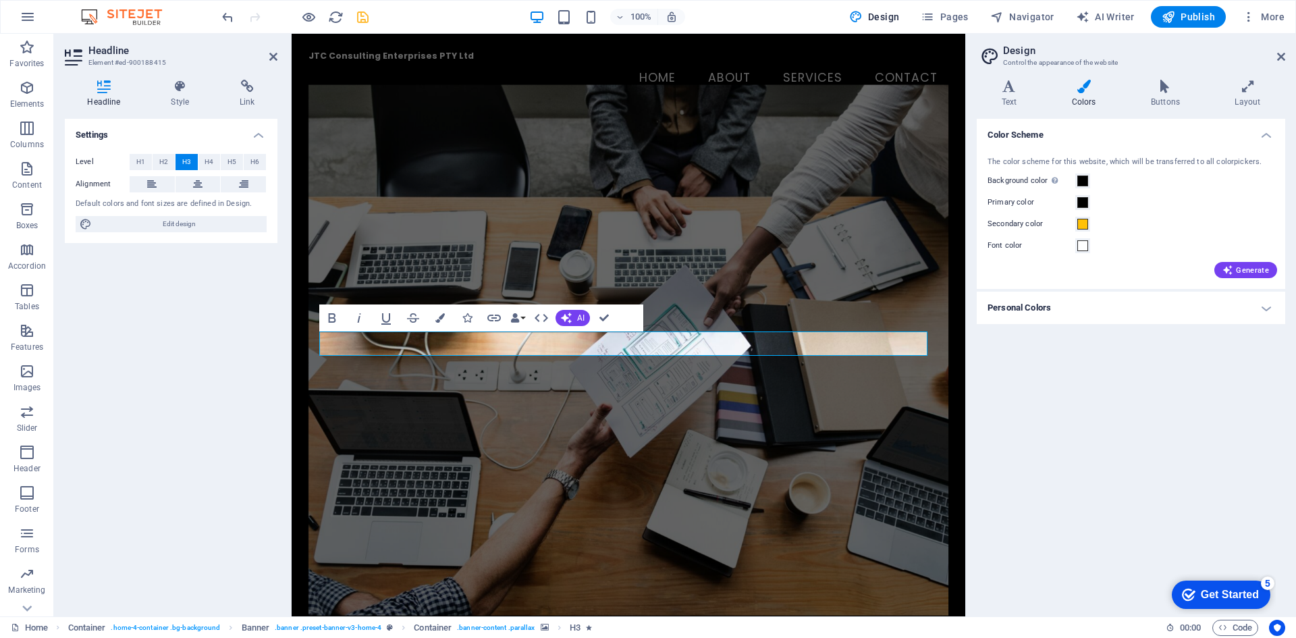
click at [617, 345] on div "H2 Container Banner Banner Container Container Menu Bar Menu Container Logo But…" at bounding box center [628, 325] width 673 height 582
click at [652, 437] on figure at bounding box center [628, 349] width 640 height 530
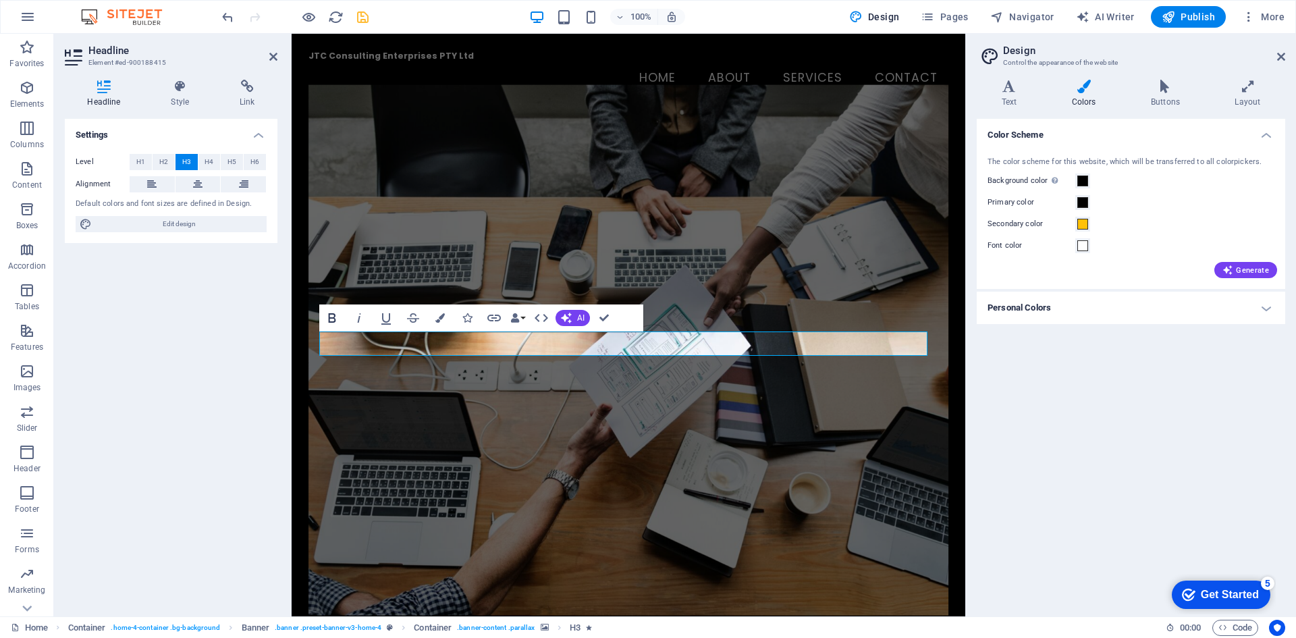
click at [337, 318] on icon "button" at bounding box center [332, 318] width 16 height 16
click at [727, 405] on figure at bounding box center [628, 349] width 640 height 530
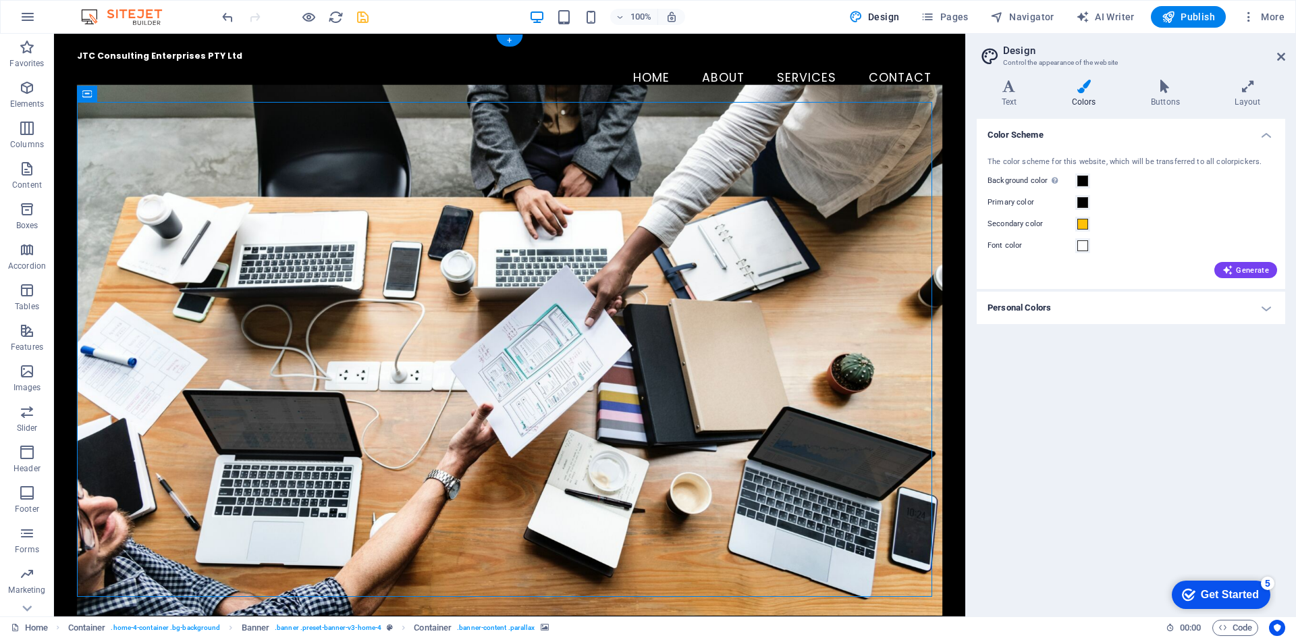
click at [530, 441] on figure at bounding box center [510, 349] width 866 height 530
click at [246, 358] on icon at bounding box center [243, 358] width 7 height 14
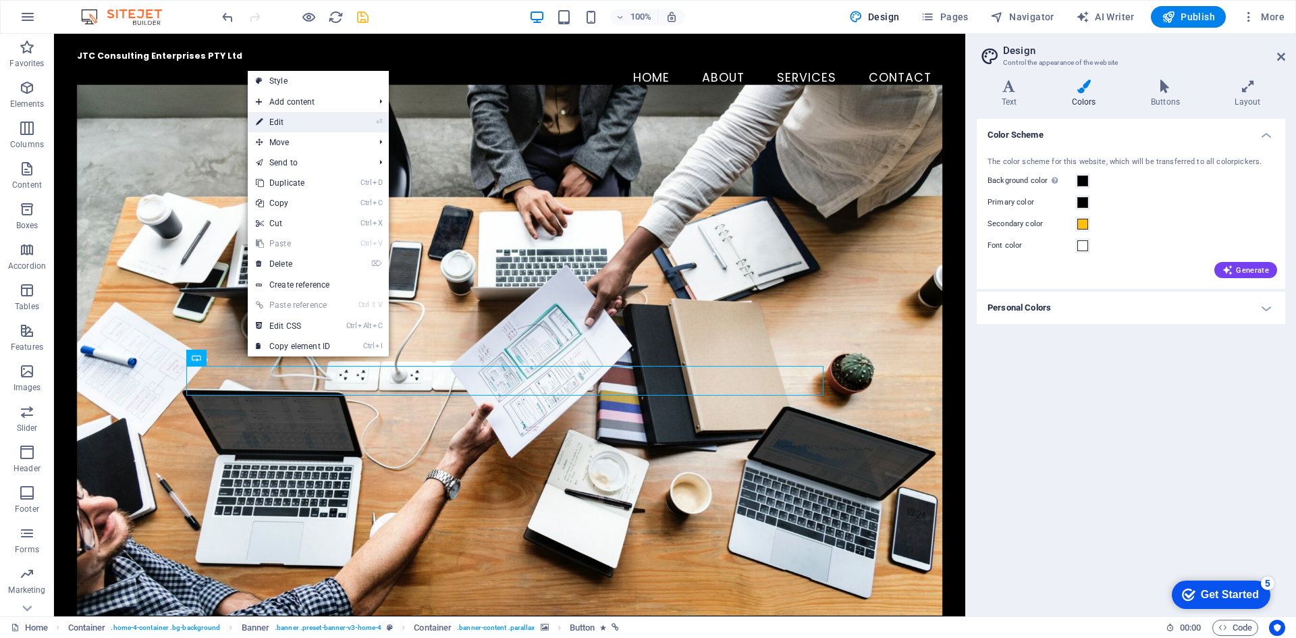
click at [304, 117] on link "⏎ Edit" at bounding box center [293, 122] width 90 height 20
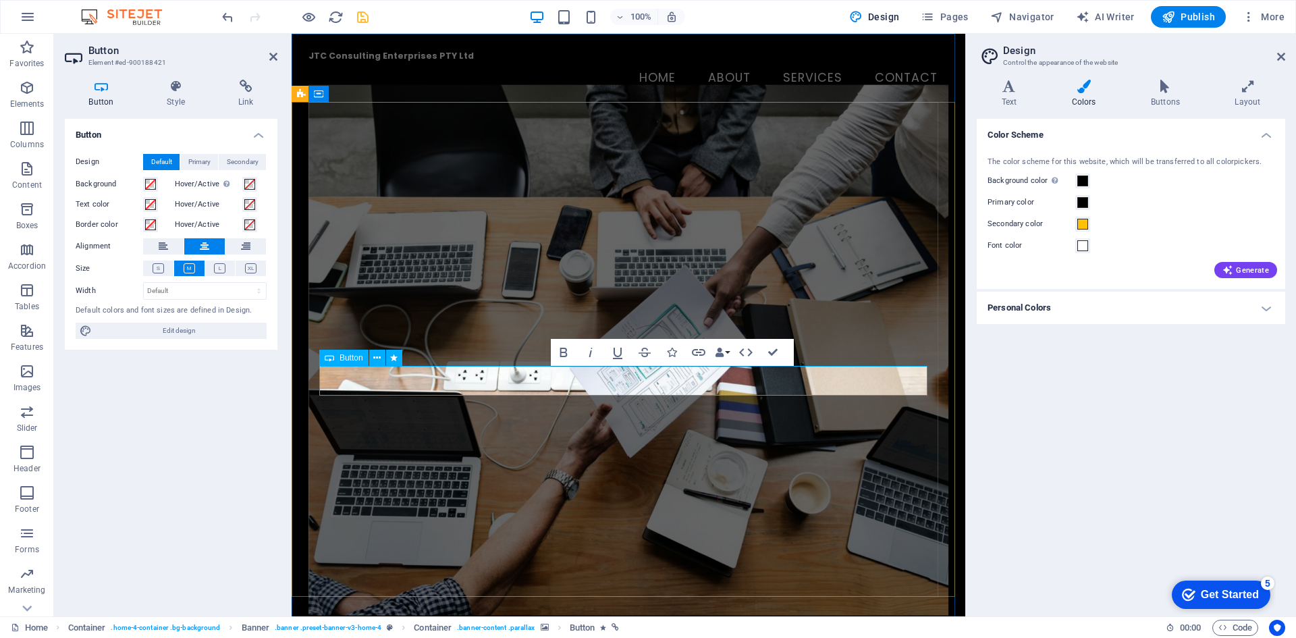
click at [373, 358] on icon at bounding box center [376, 358] width 7 height 14
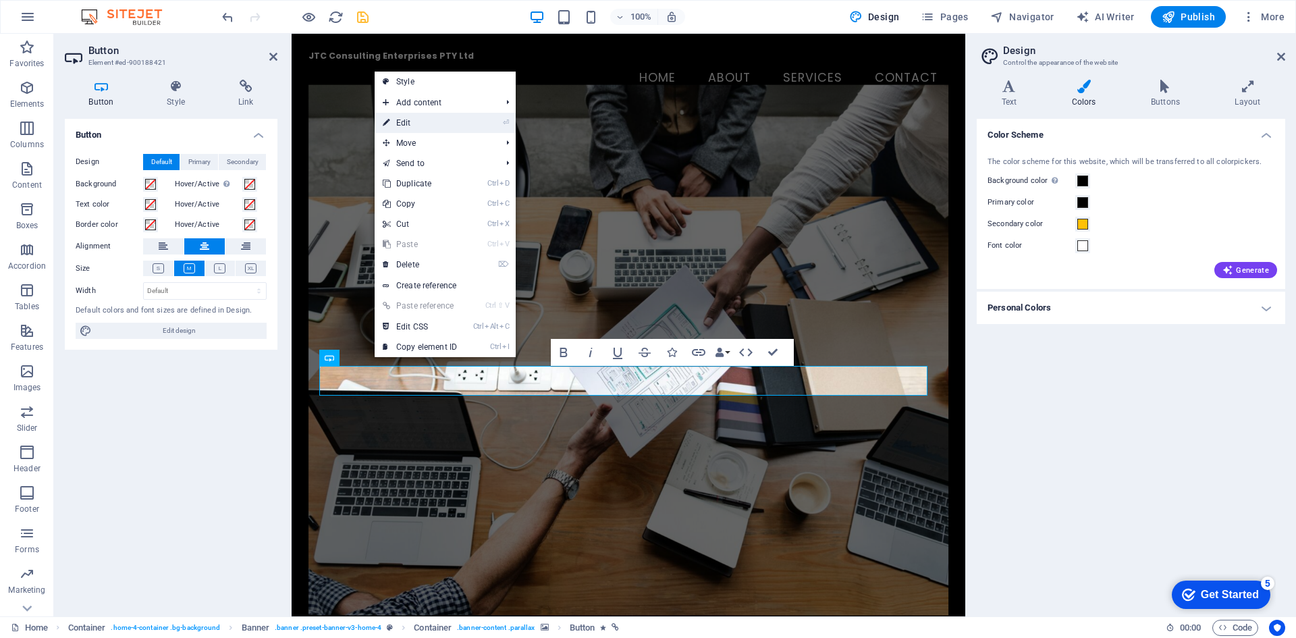
click at [425, 128] on link "⏎ Edit" at bounding box center [420, 123] width 90 height 20
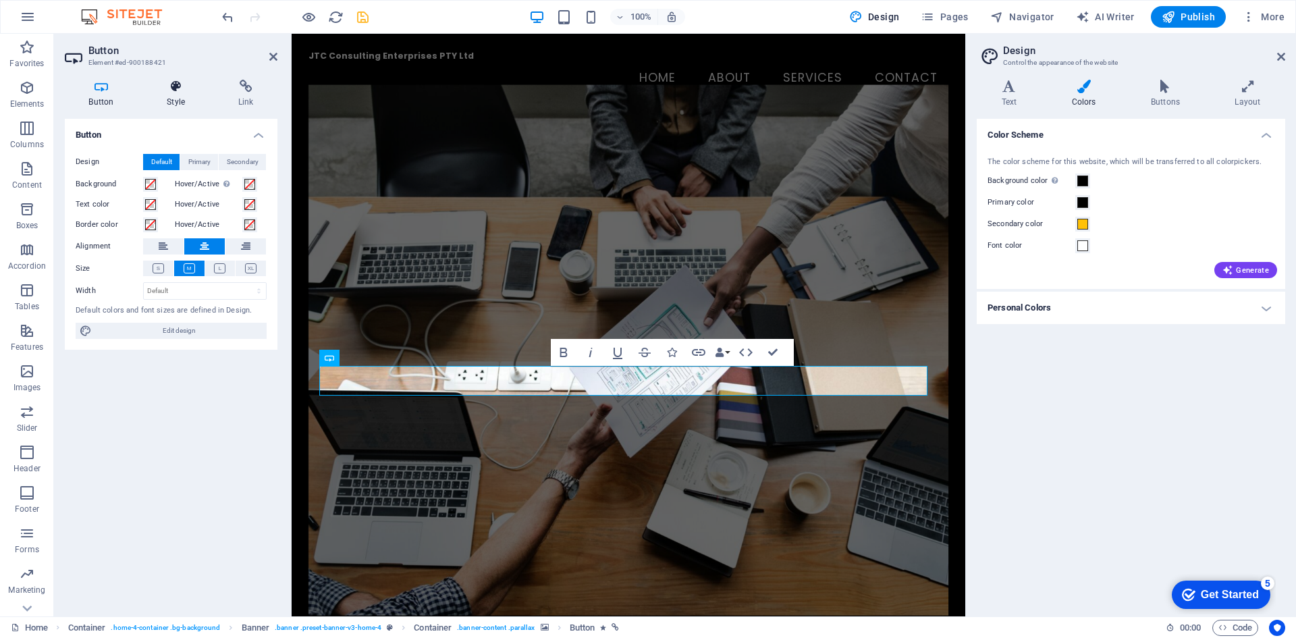
click at [179, 94] on h4 "Style" at bounding box center [179, 94] width 72 height 28
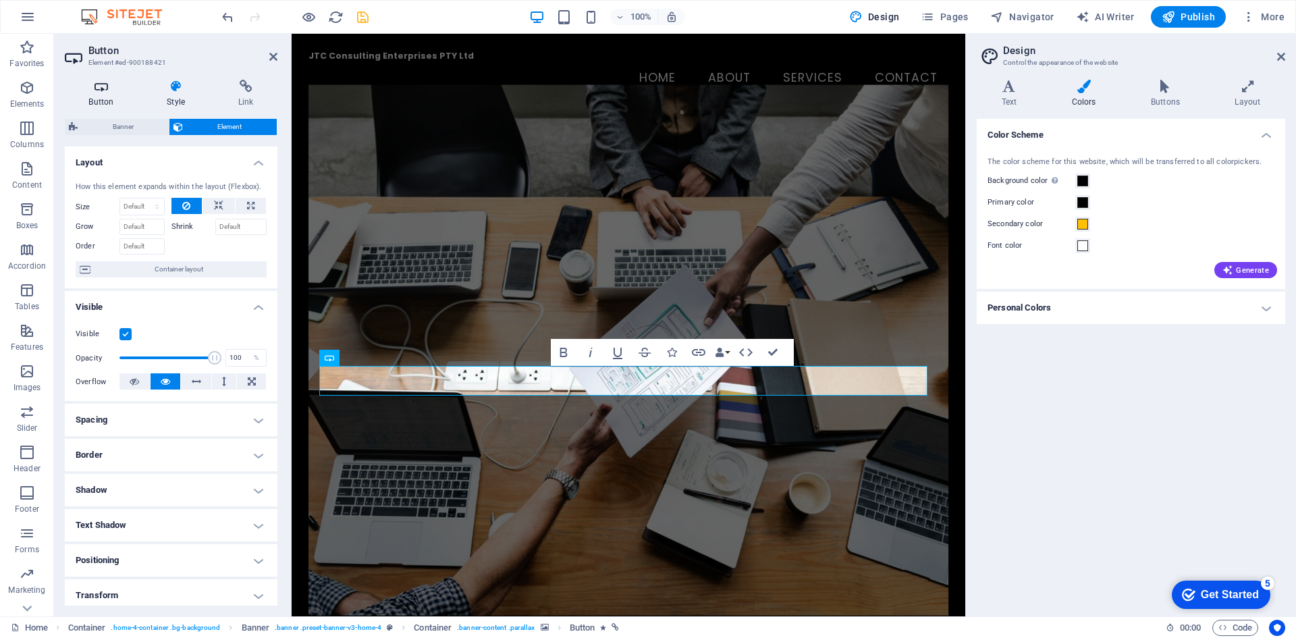
click at [94, 97] on h4 "Button" at bounding box center [104, 94] width 78 height 28
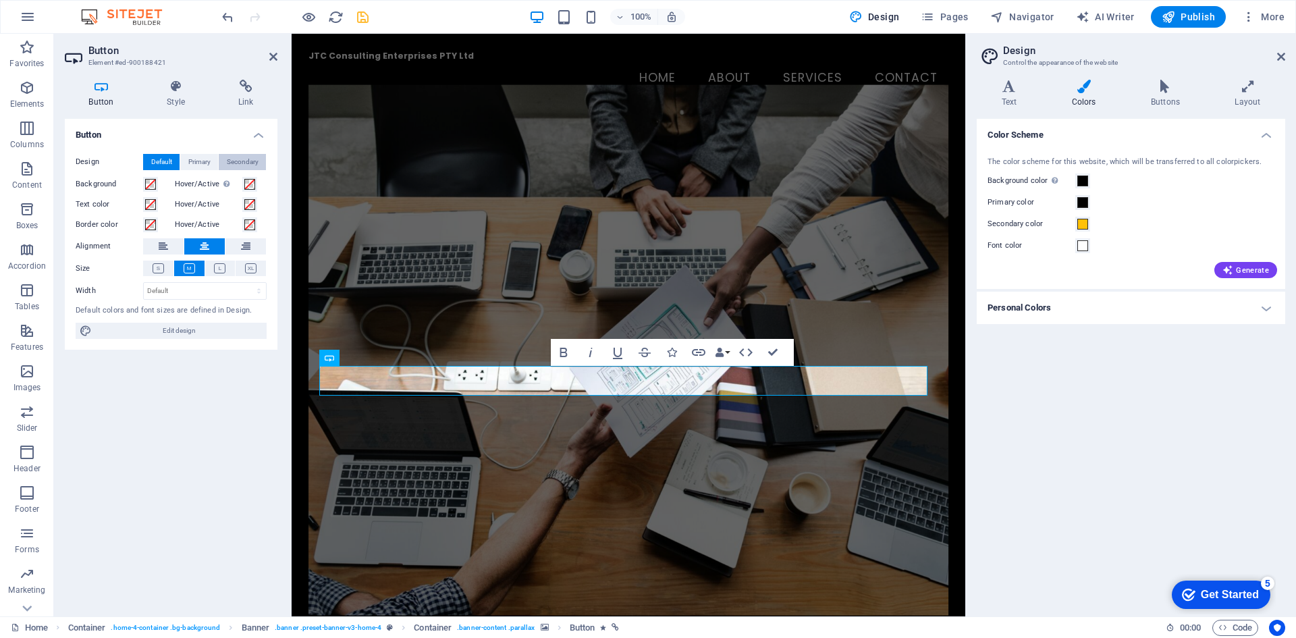
click at [242, 161] on span "Secondary" at bounding box center [243, 162] width 32 height 16
click at [206, 160] on span "Primary" at bounding box center [199, 162] width 22 height 16
click at [159, 158] on span "Default" at bounding box center [161, 162] width 21 height 16
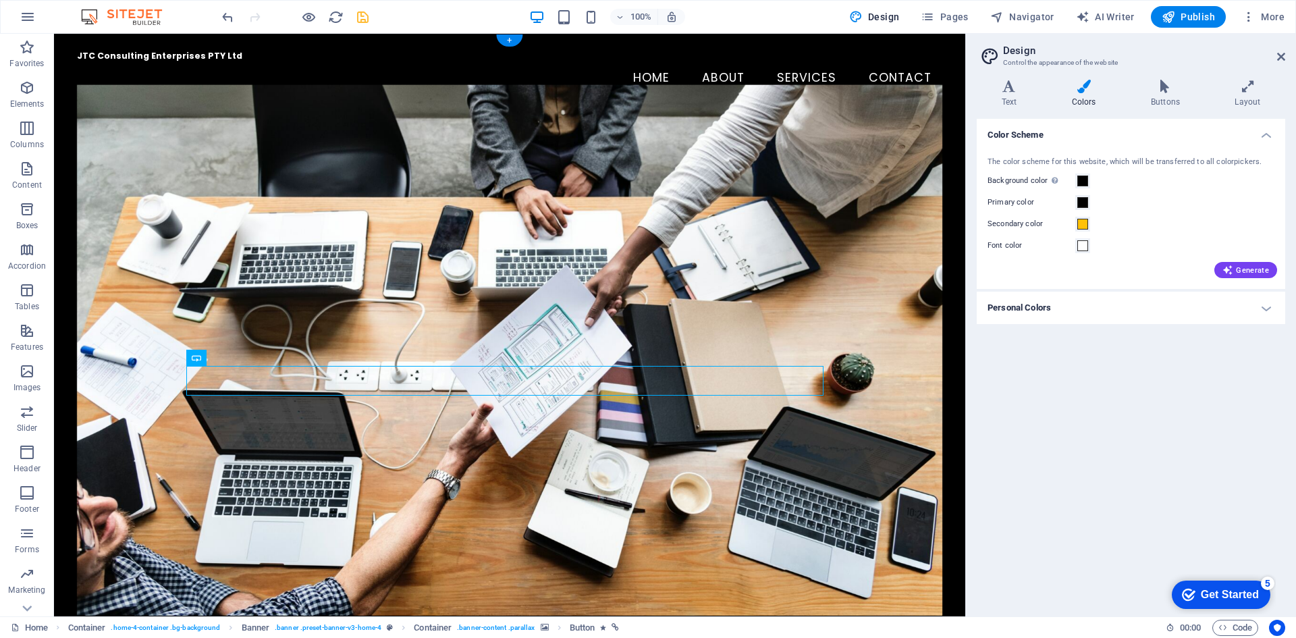
click at [647, 429] on figure at bounding box center [510, 349] width 866 height 530
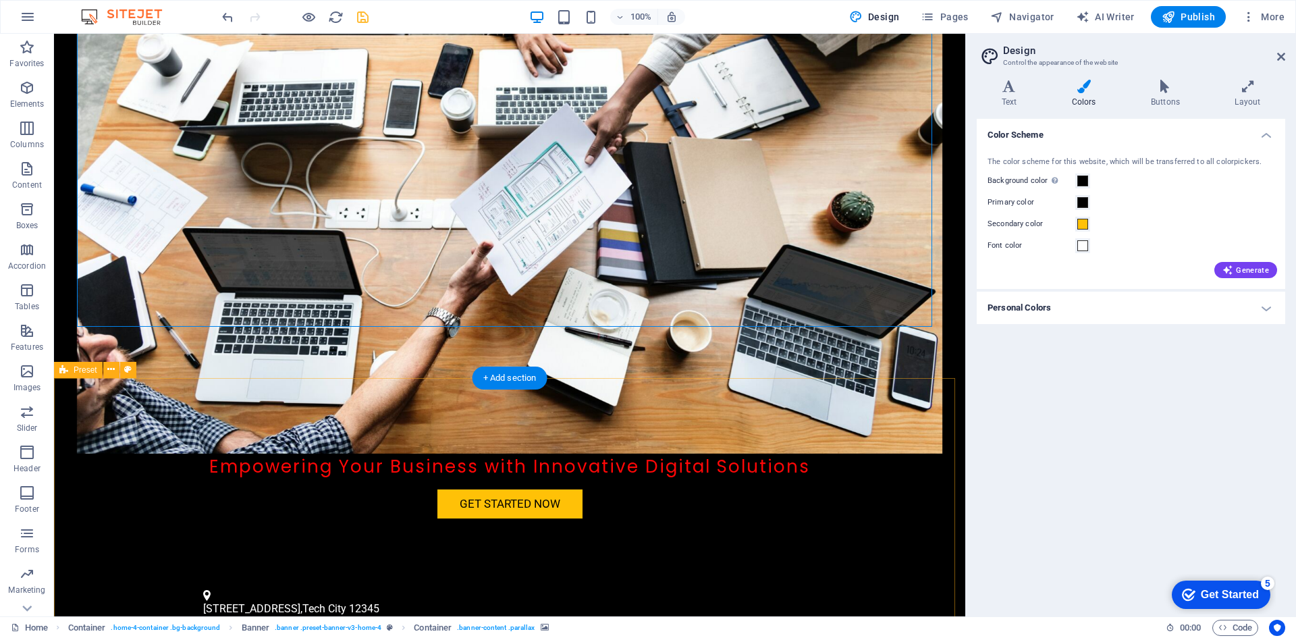
scroll to position [337, 0]
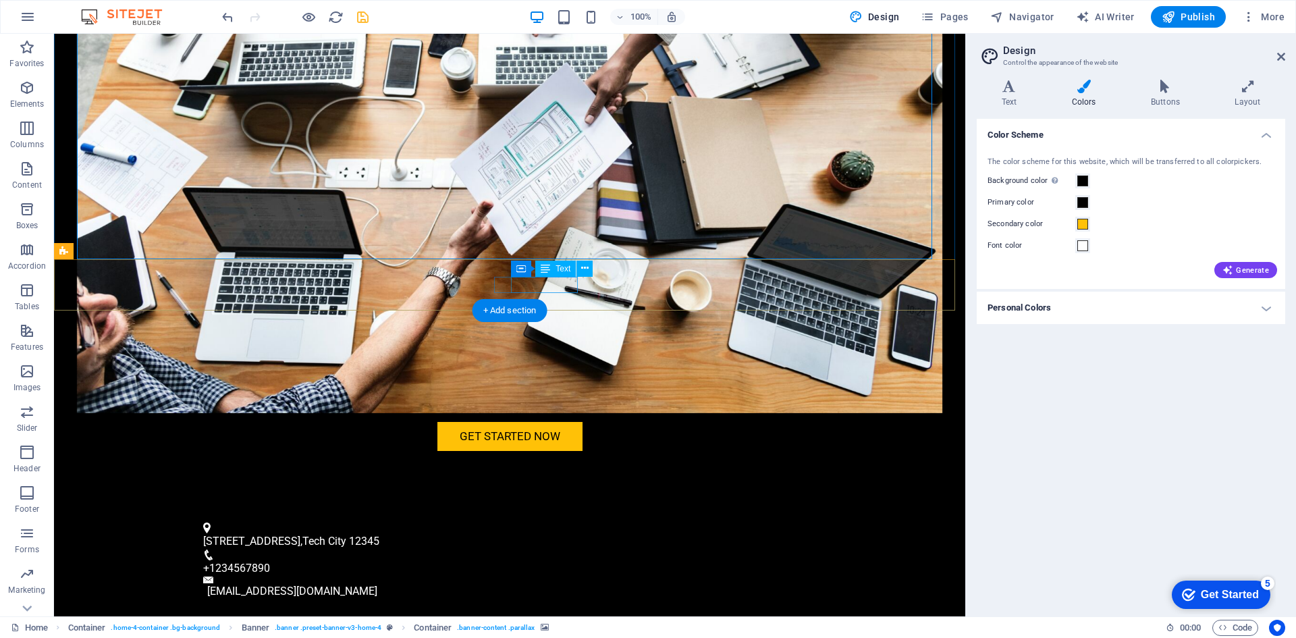
click at [270, 561] on span "+1234567890" at bounding box center [236, 567] width 67 height 13
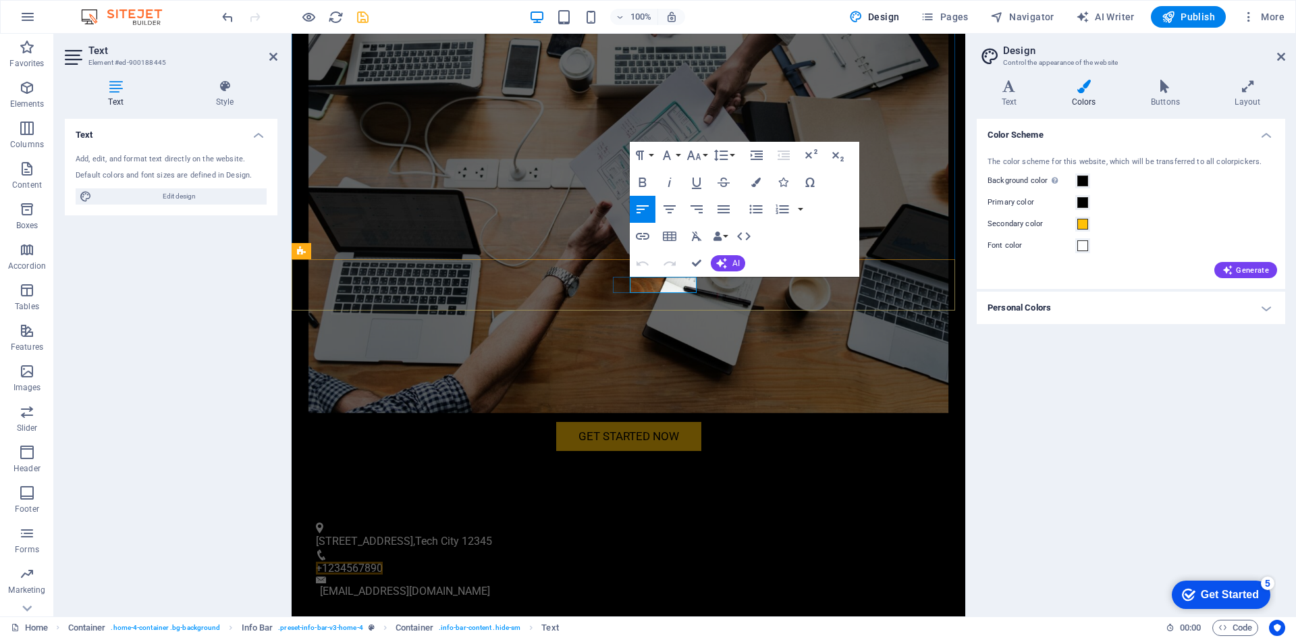
click at [383, 561] on span "+1234567890" at bounding box center [349, 567] width 67 height 13
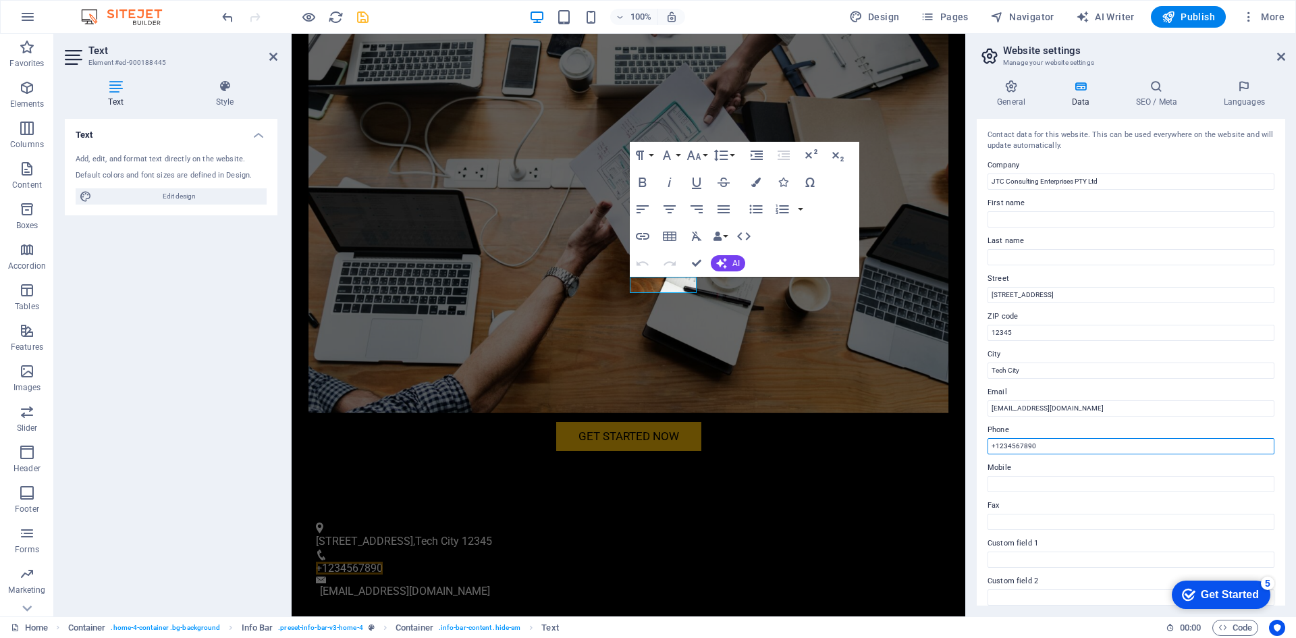
drag, startPoint x: 1051, startPoint y: 445, endPoint x: 996, endPoint y: 445, distance: 55.3
click at [996, 445] on input "+1234567890" at bounding box center [1130, 446] width 287 height 16
type input "[PHONE_NUMBER]"
click at [1016, 485] on input "Mobile" at bounding box center [1130, 484] width 287 height 16
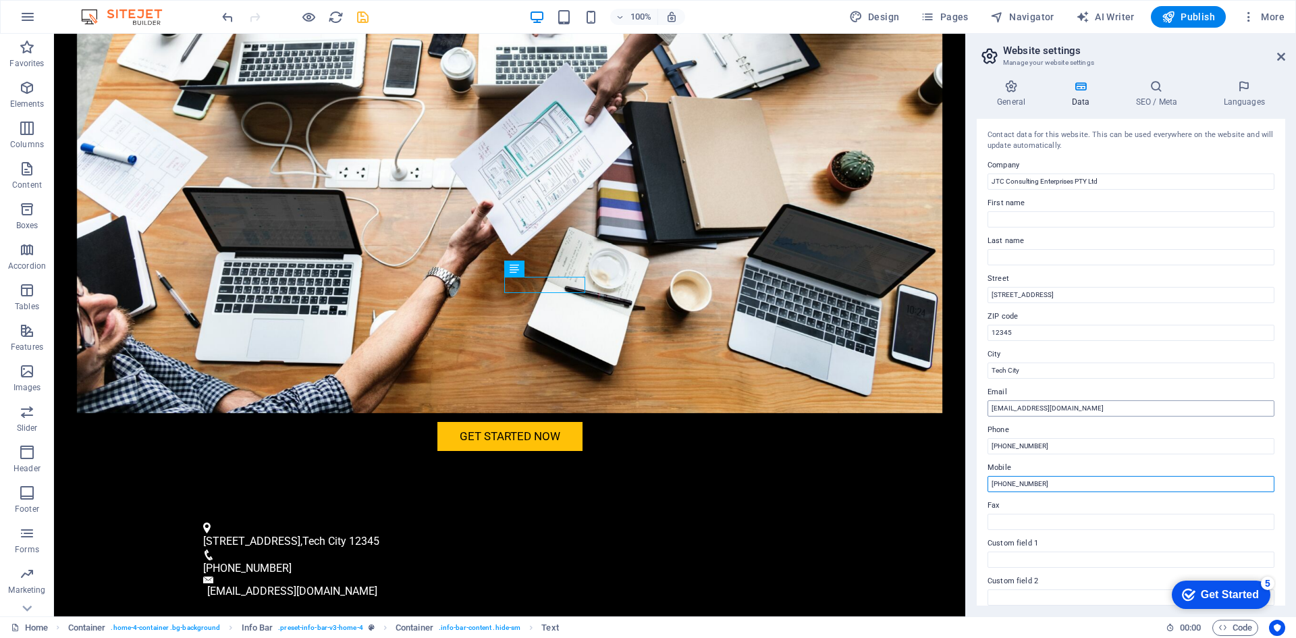
type input "[PHONE_NUMBER]"
drag, startPoint x: 1008, startPoint y: 410, endPoint x: 1115, endPoint y: 408, distance: 107.3
click at [1115, 408] on input "[EMAIL_ADDRESS][DOMAIN_NAME]" at bounding box center [1130, 408] width 287 height 16
type input "[EMAIL_ADDRESS][DOMAIN_NAME]"
click at [286, 270] on icon at bounding box center [288, 268] width 7 height 14
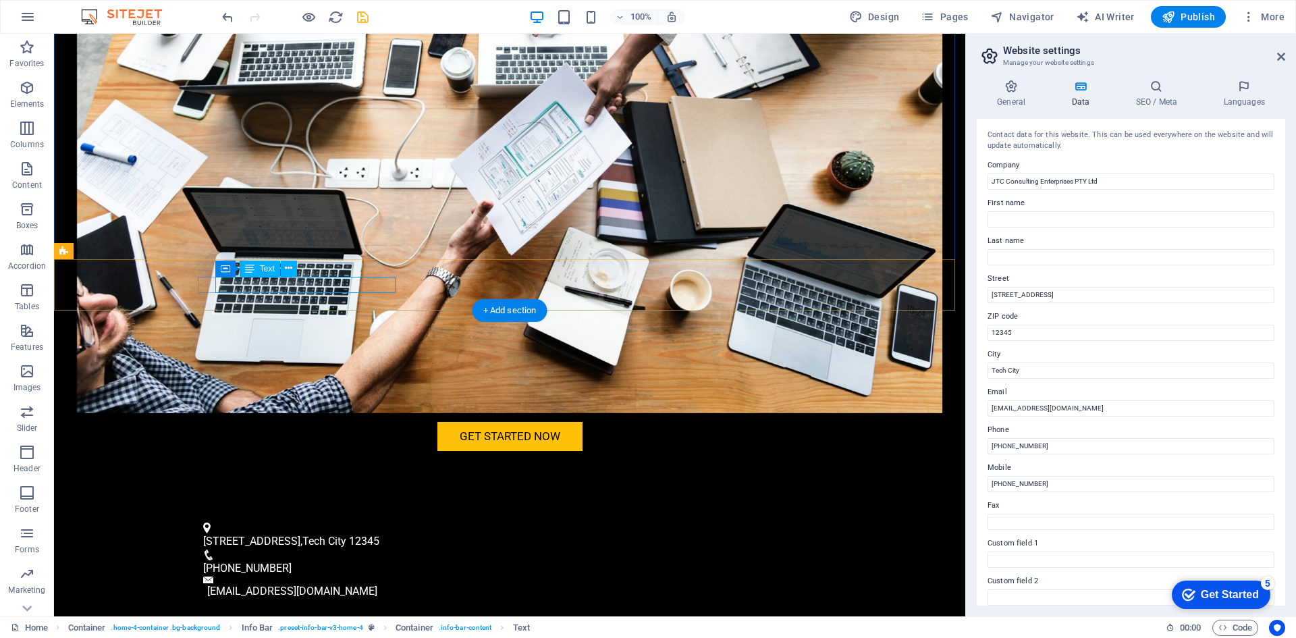
click at [272, 534] on span "[STREET_ADDRESS]" at bounding box center [251, 540] width 97 height 13
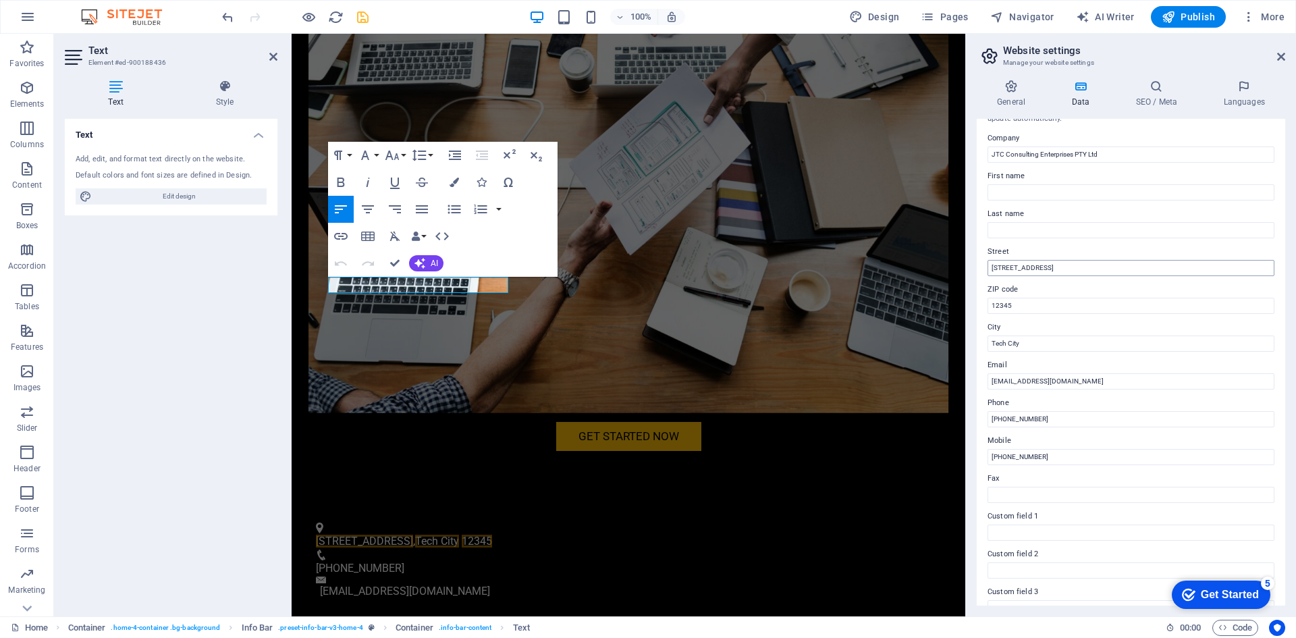
scroll to position [0, 0]
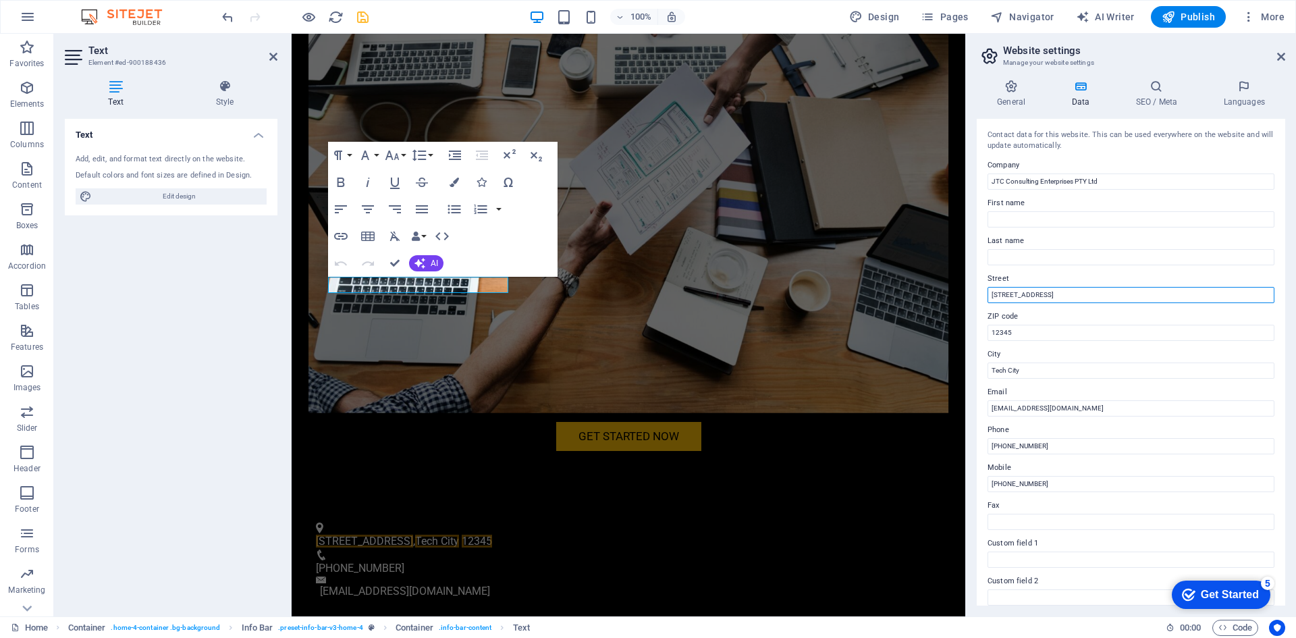
drag, startPoint x: 1362, startPoint y: 328, endPoint x: 964, endPoint y: 292, distance: 399.7
click at [974, 334] on div "General Data SEO / Meta Languages Website name [DOMAIN_NAME] Logo Drag files he…" at bounding box center [1131, 342] width 330 height 547
type input "1459"
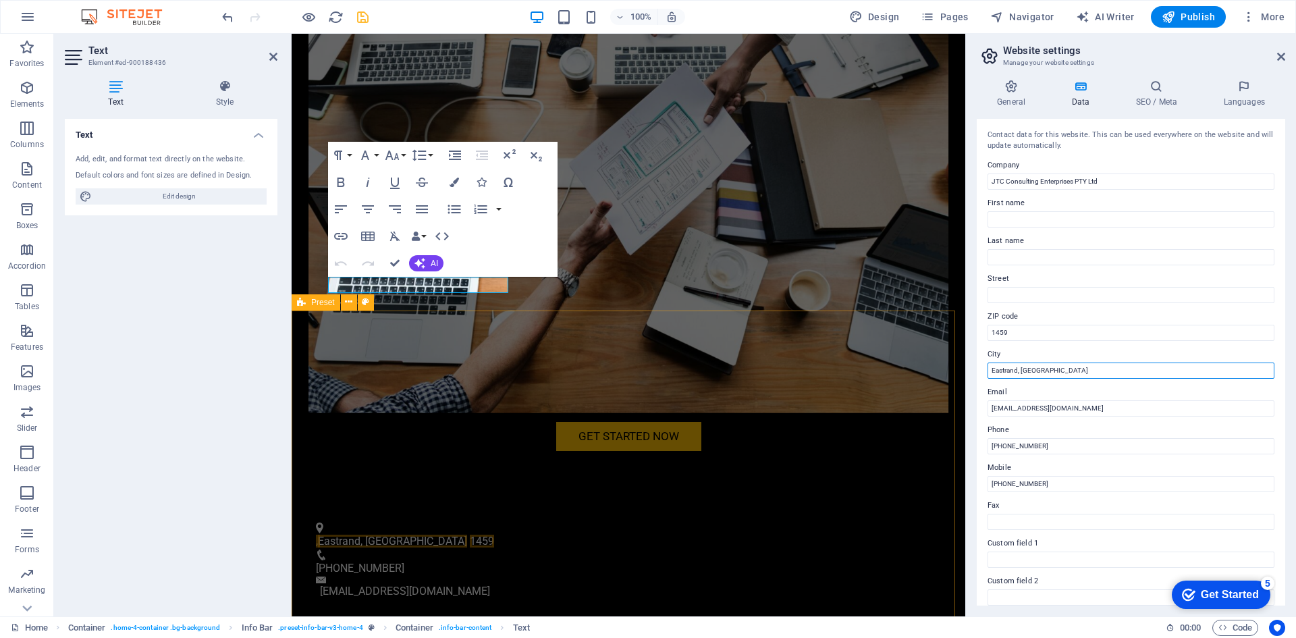
type input "Eastrand, [GEOGRAPHIC_DATA]"
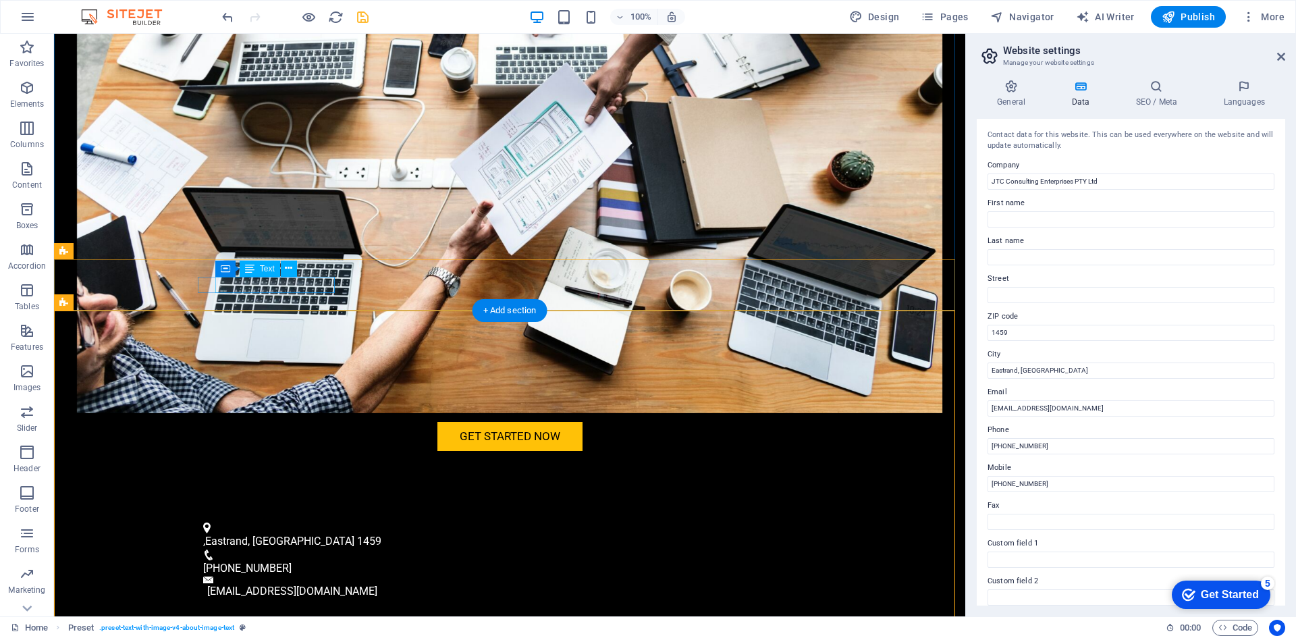
click at [221, 534] on span "Eastrand, [GEOGRAPHIC_DATA]" at bounding box center [279, 540] width 149 height 13
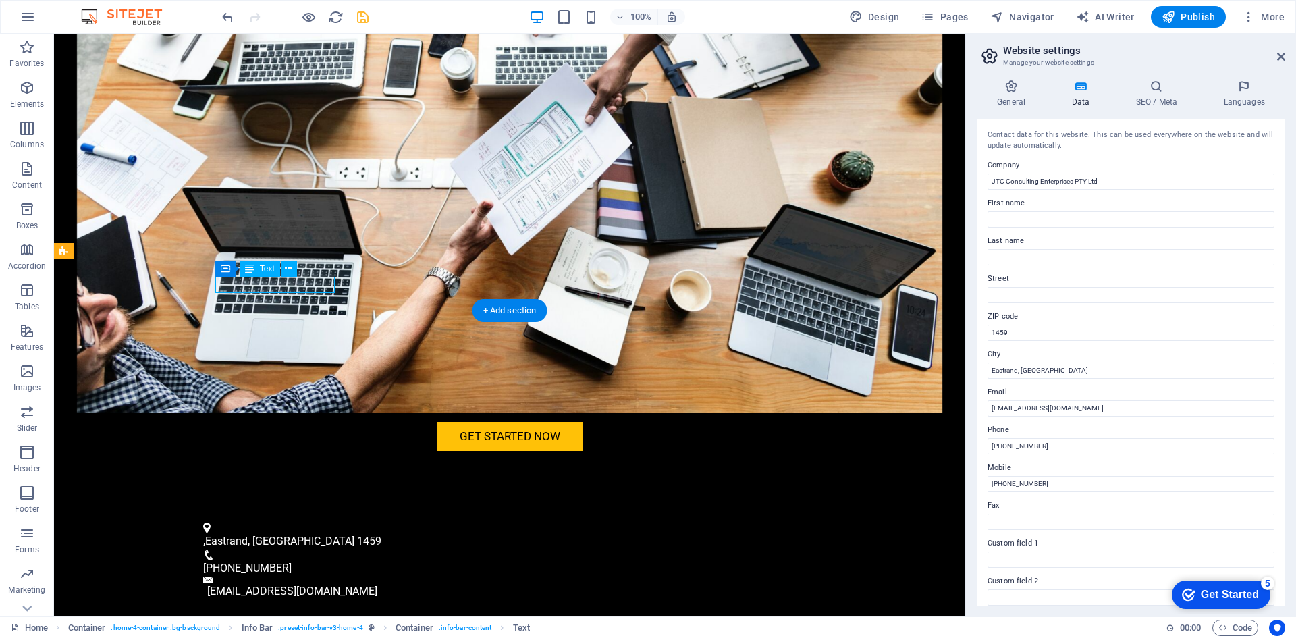
click at [220, 534] on span "Eastrand, [GEOGRAPHIC_DATA]" at bounding box center [279, 540] width 149 height 13
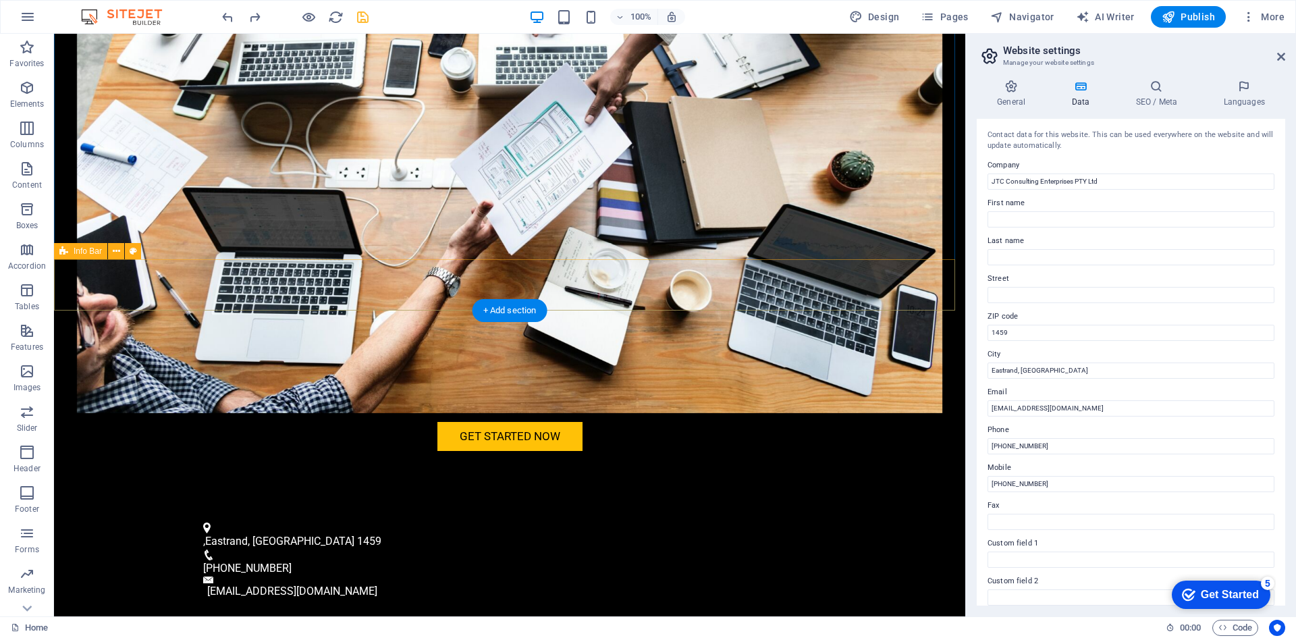
click at [360, 505] on div ", Eastrand, [GEOGRAPHIC_DATA] 1459 [PHONE_NUMBER] [EMAIL_ADDRESS][DOMAIN_NAME]" at bounding box center [509, 561] width 911 height 112
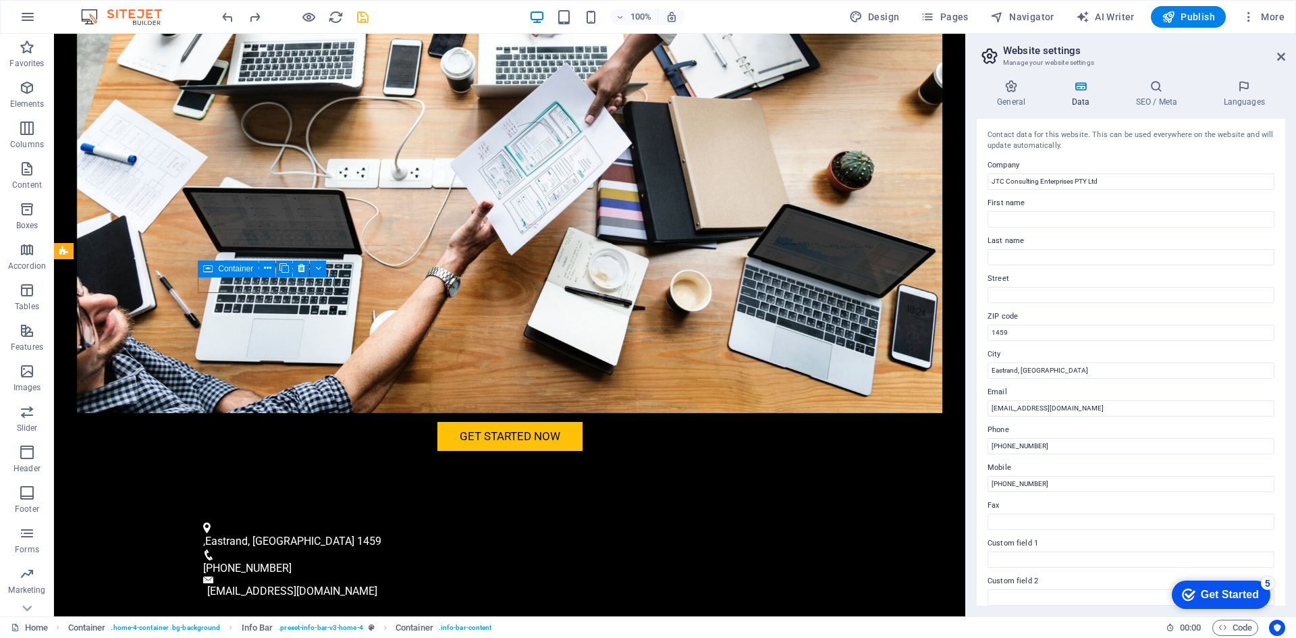
drag, startPoint x: 225, startPoint y: 269, endPoint x: 206, endPoint y: 270, distance: 19.6
click at [206, 270] on div "Container" at bounding box center [228, 268] width 61 height 16
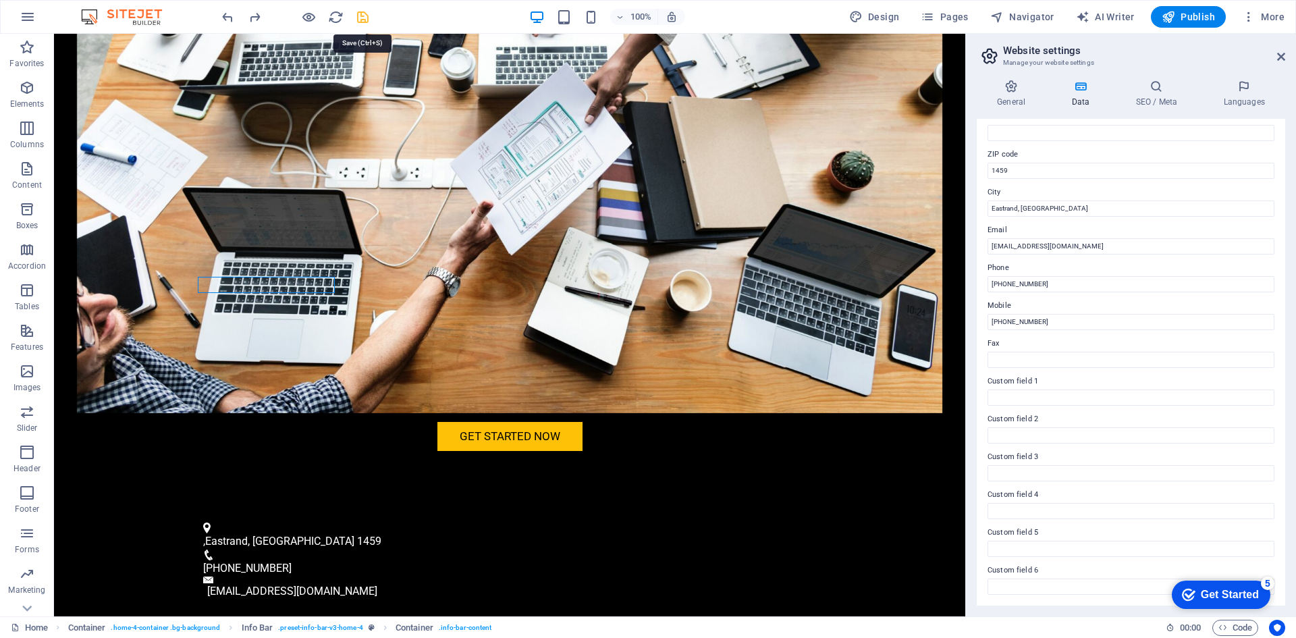
click at [364, 15] on icon "save" at bounding box center [363, 17] width 16 height 16
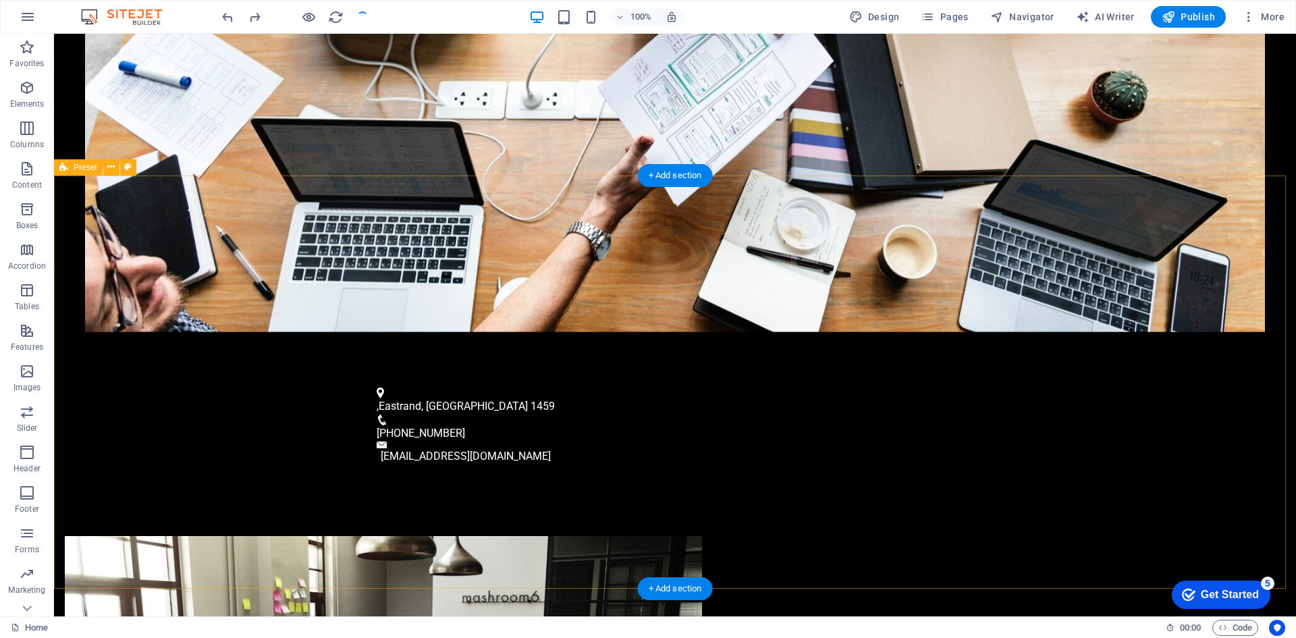
scroll to position [540, 0]
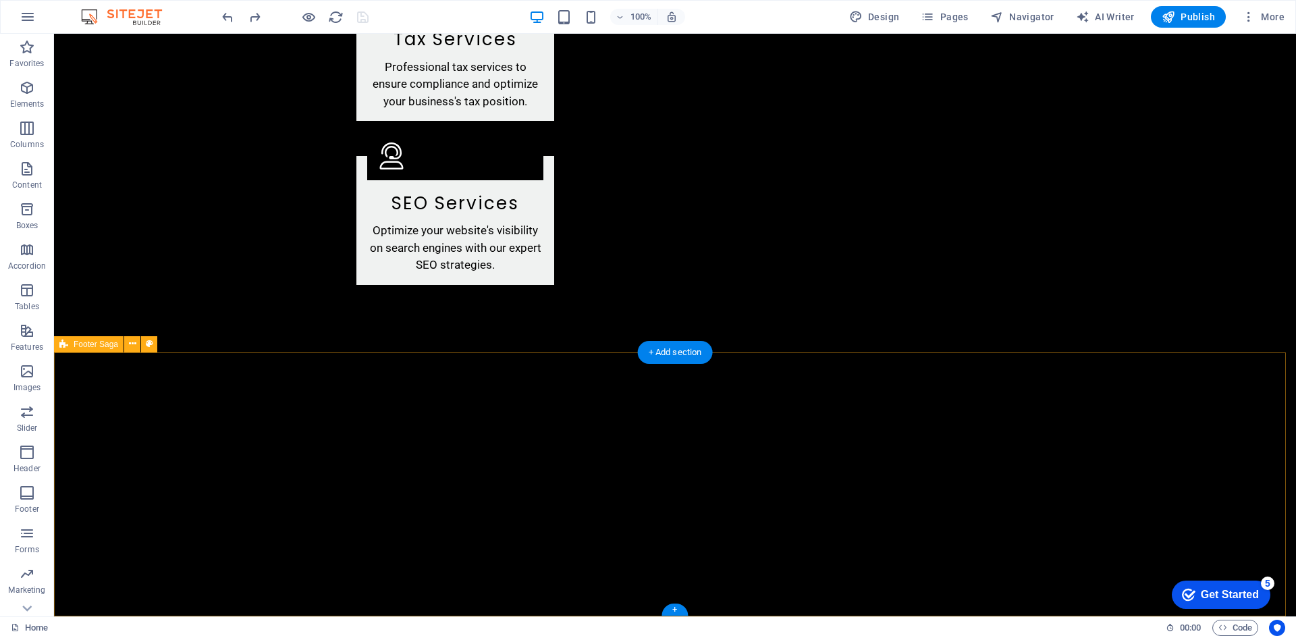
scroll to position [2551, 0]
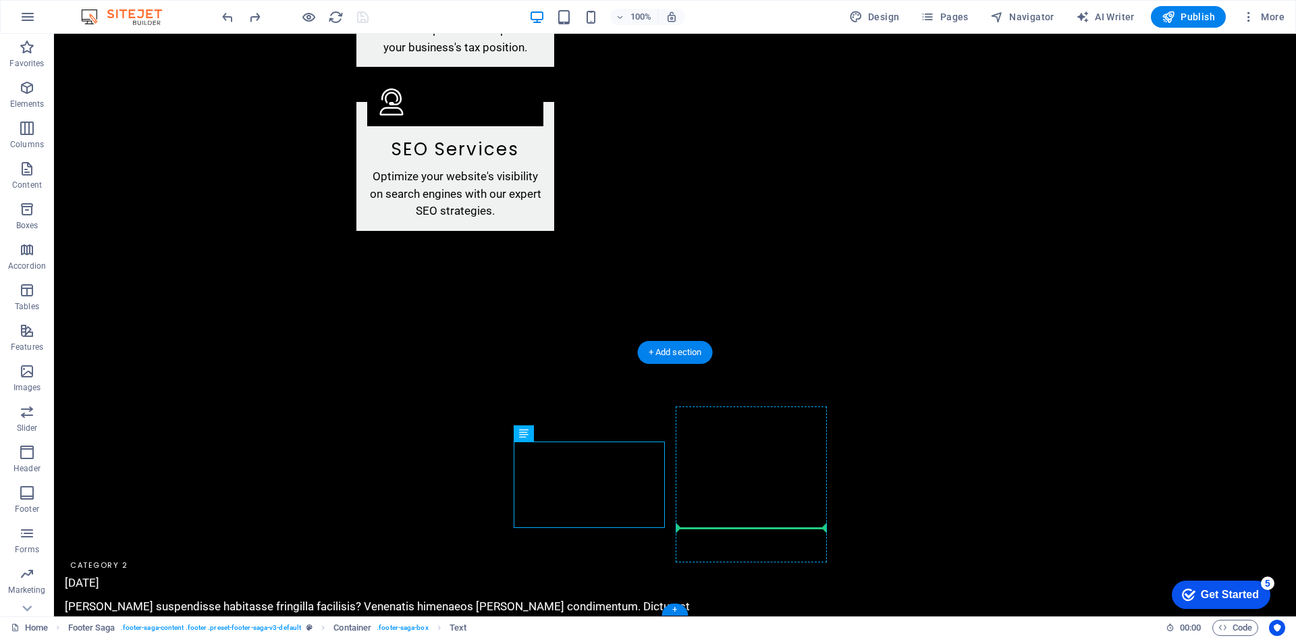
drag, startPoint x: 655, startPoint y: 491, endPoint x: 685, endPoint y: 493, distance: 30.4
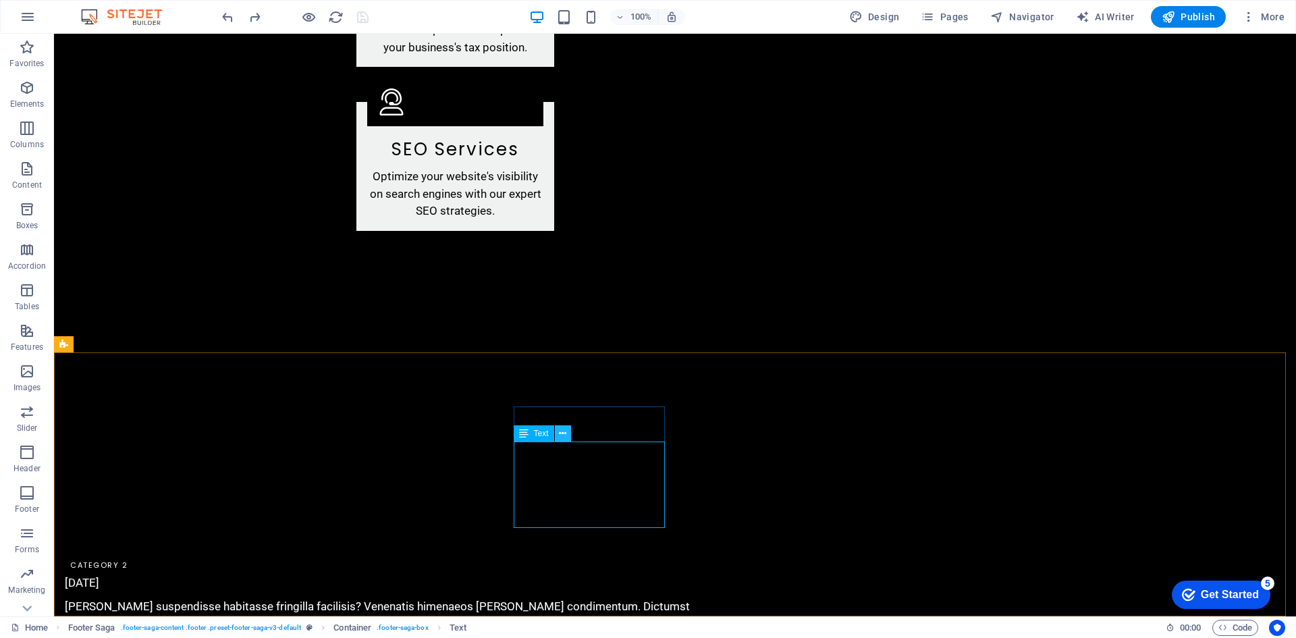
click at [561, 436] on icon at bounding box center [562, 433] width 7 height 14
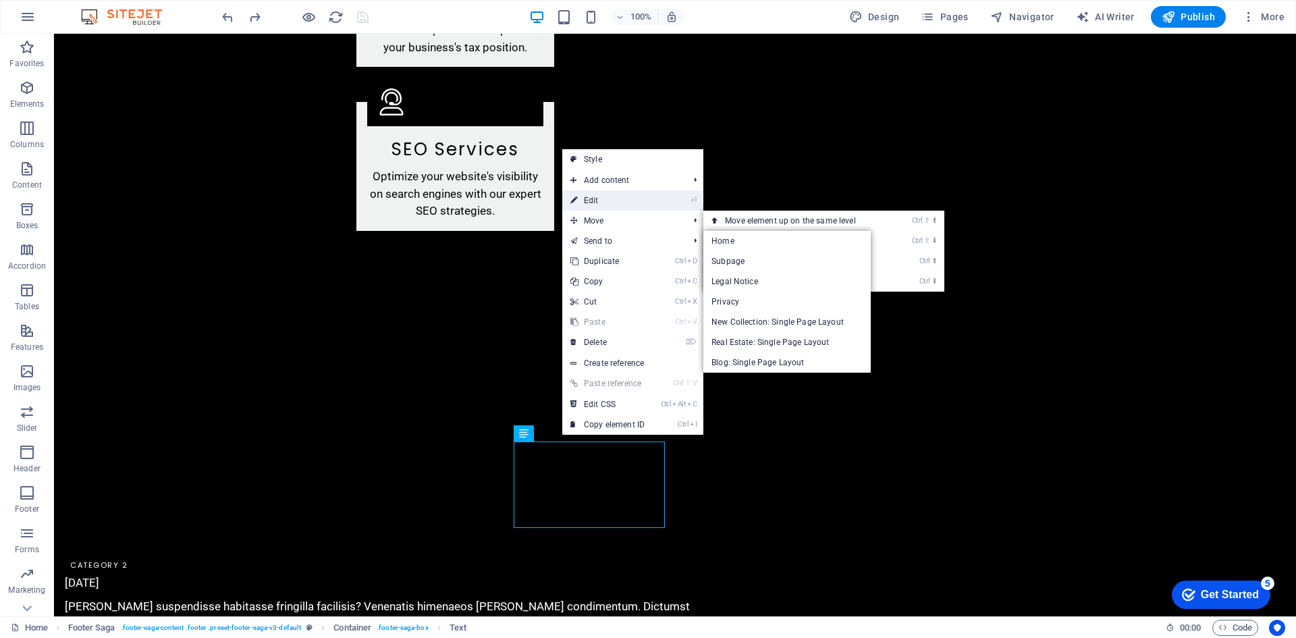
click at [624, 198] on link "⏎ Edit" at bounding box center [607, 200] width 90 height 20
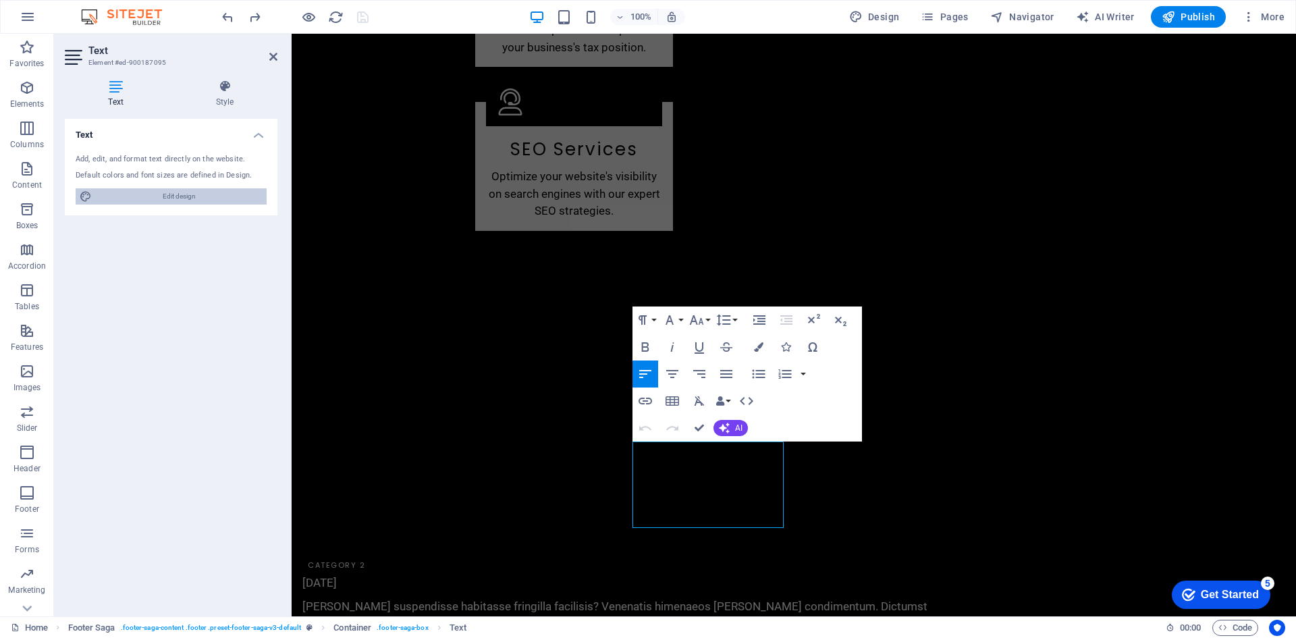
click at [196, 191] on span "Edit design" at bounding box center [179, 196] width 167 height 16
select select "px"
select select "200"
select select "px"
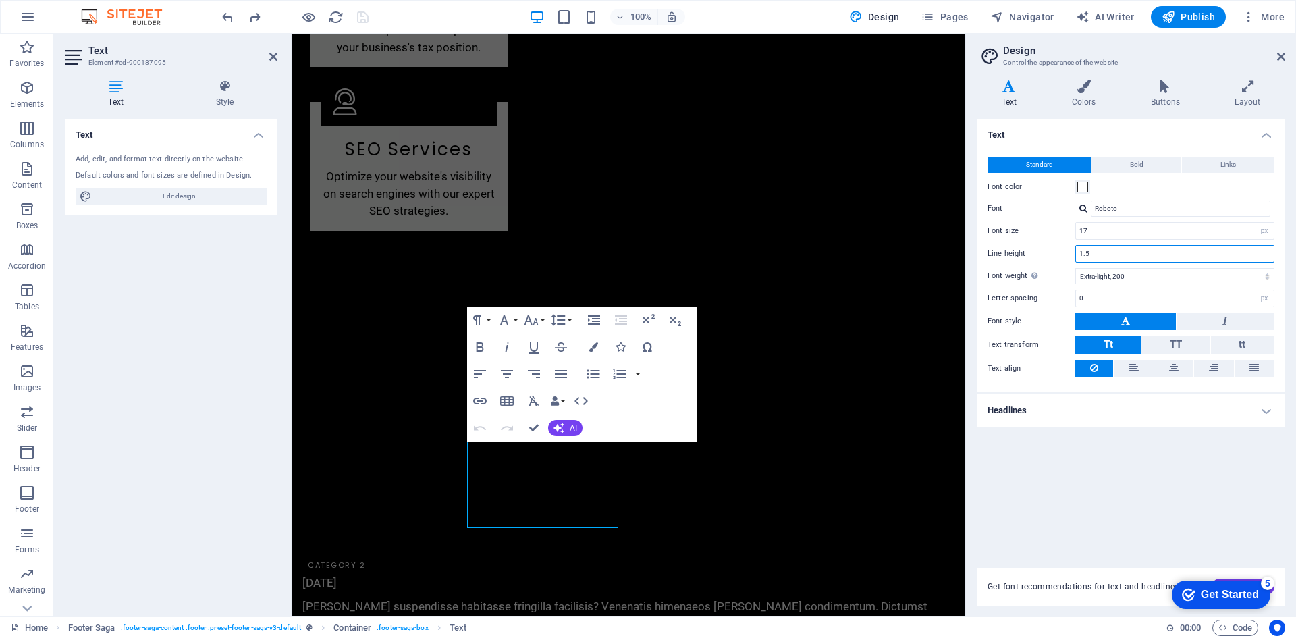
click at [1119, 252] on input "1.5" at bounding box center [1175, 254] width 198 height 16
click at [1138, 276] on select "Thin, 100 Extra-light, 200 Light, 300 Regular, 400 Medium, 500 Semi-bold, 600 B…" at bounding box center [1174, 276] width 199 height 16
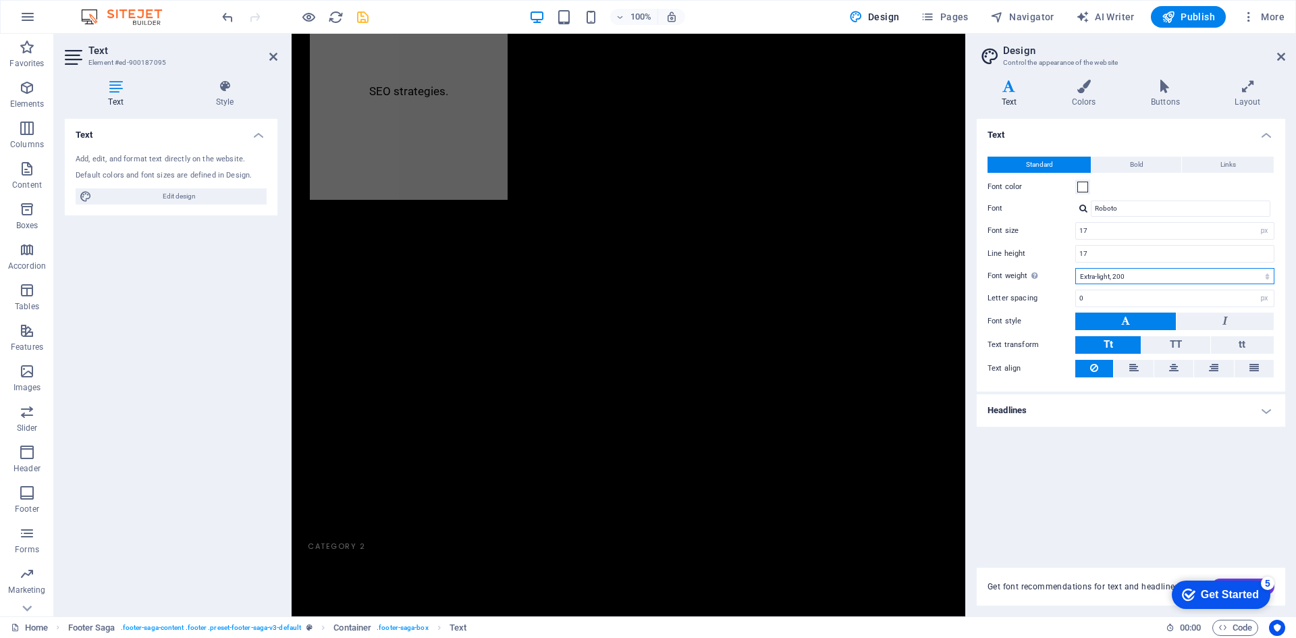
scroll to position [9458, 0]
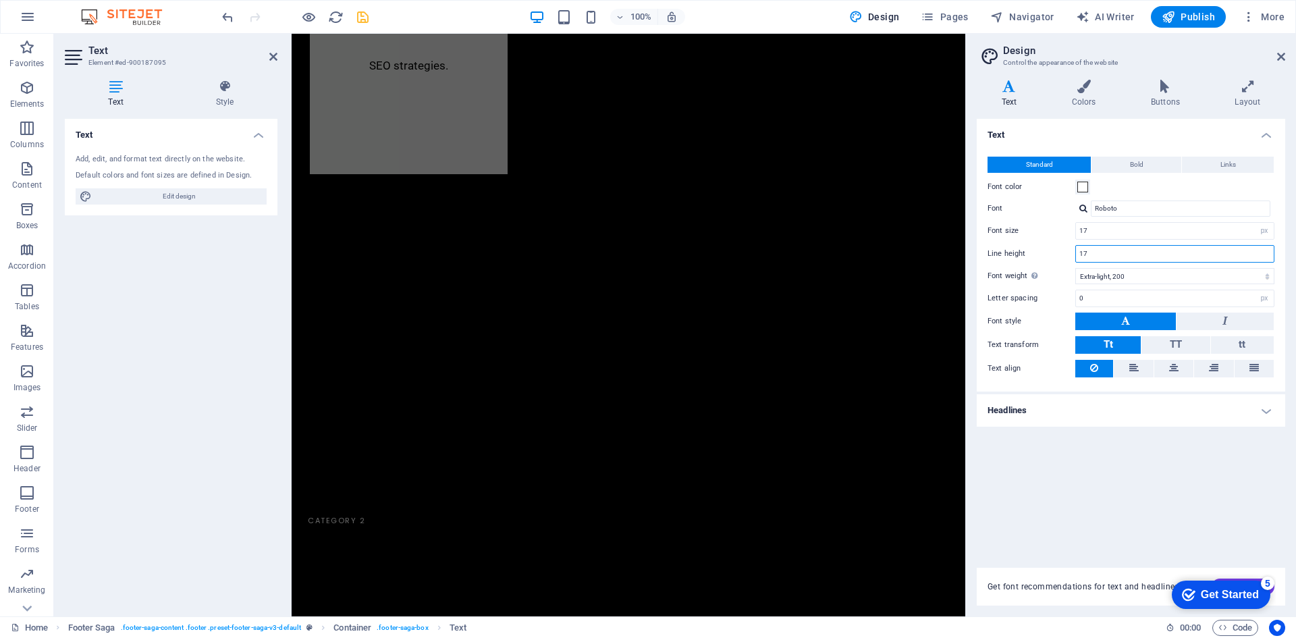
drag, startPoint x: 1110, startPoint y: 256, endPoint x: 1070, endPoint y: 250, distance: 40.2
click at [1070, 250] on div "Line height 17" at bounding box center [1130, 254] width 287 height 18
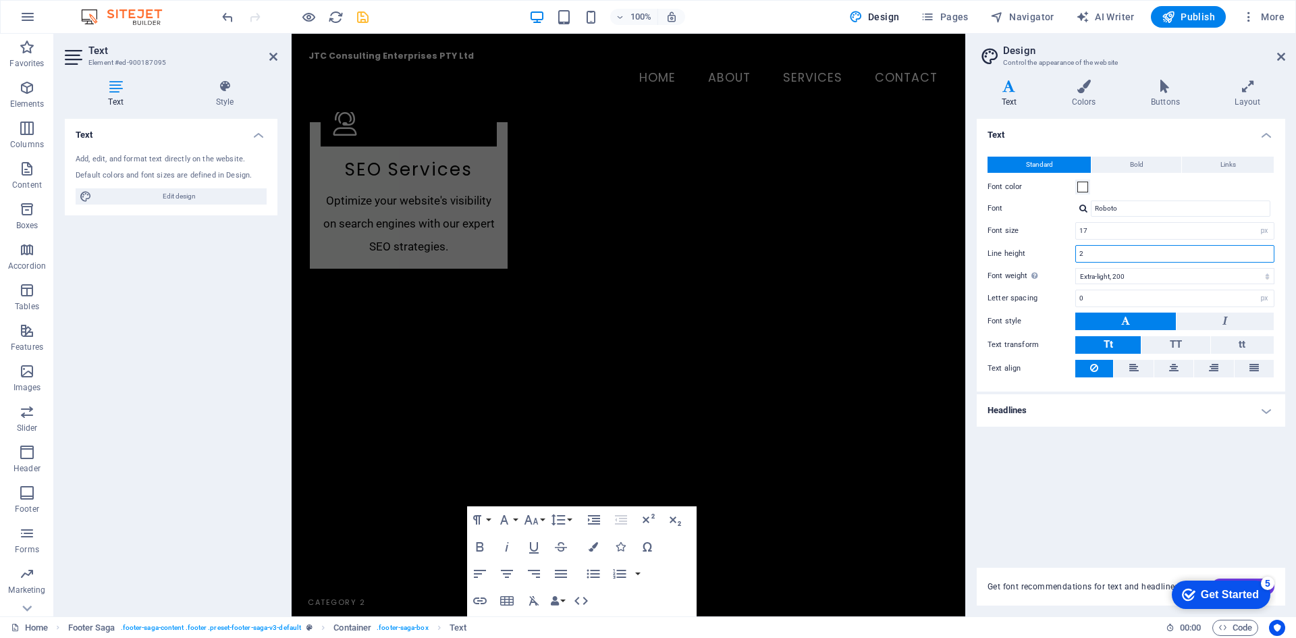
scroll to position [2687, 0]
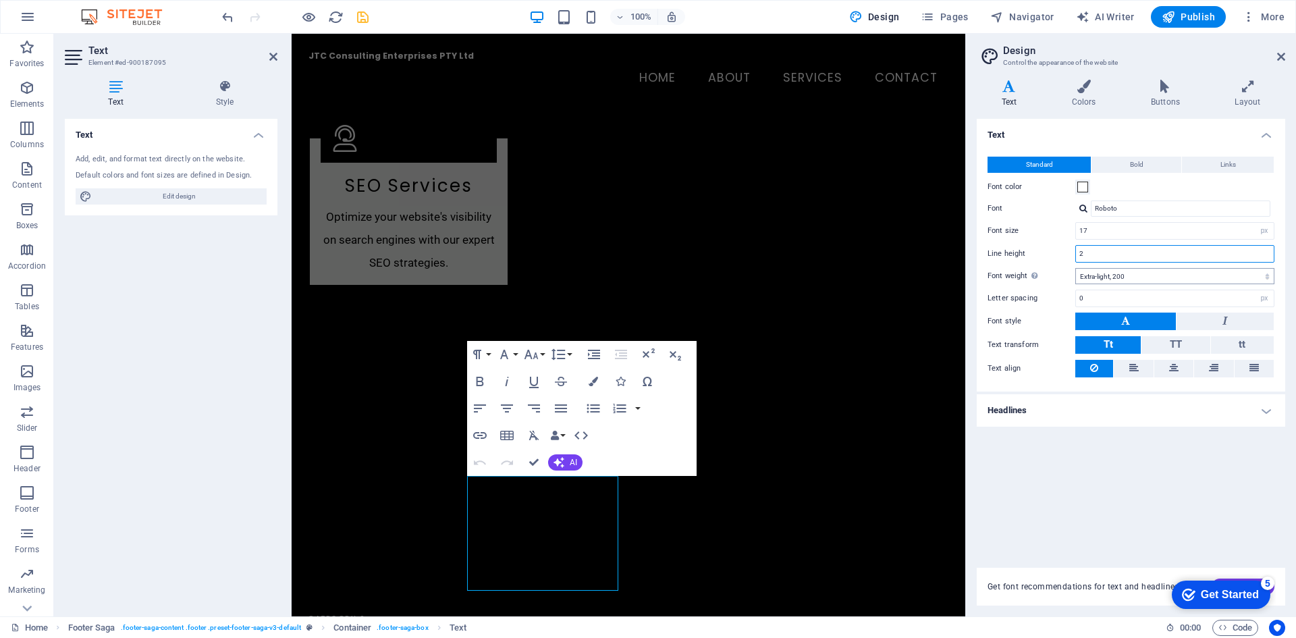
type input "2"
click at [1132, 277] on select "Thin, 100 Extra-light, 200 Light, 300 Regular, 400 Medium, 500 Semi-bold, 600 B…" at bounding box center [1174, 276] width 199 height 16
click at [363, 19] on icon "save" at bounding box center [363, 17] width 16 height 16
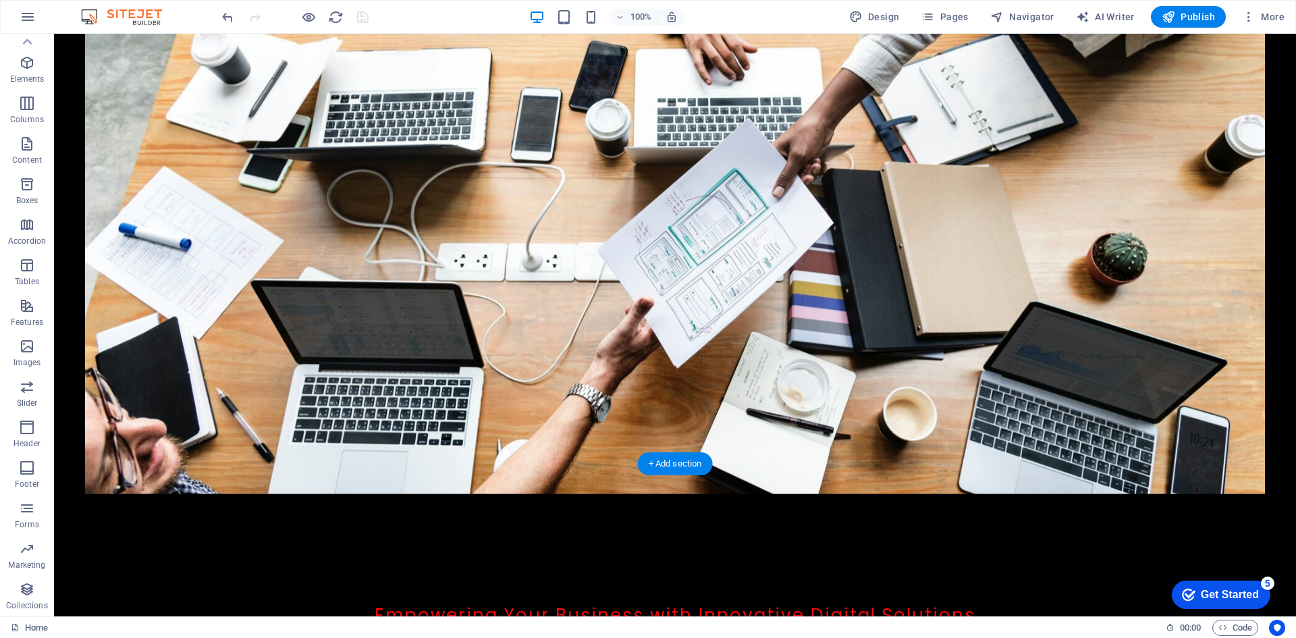
scroll to position [0, 0]
